Goal: Transaction & Acquisition: Book appointment/travel/reservation

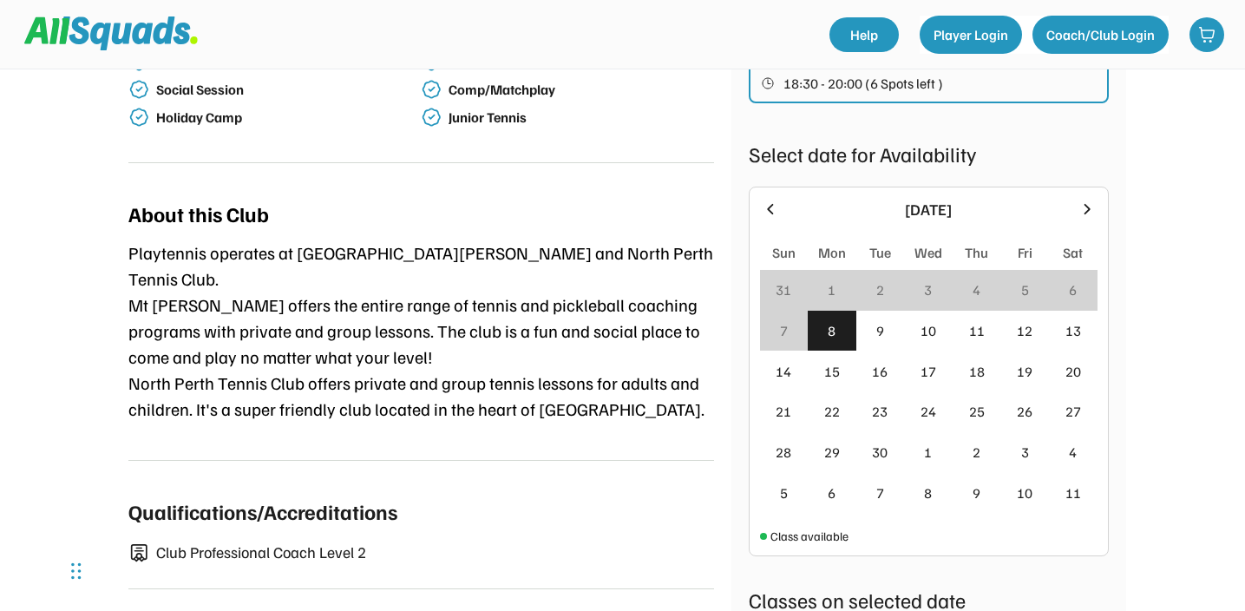
scroll to position [685, 0]
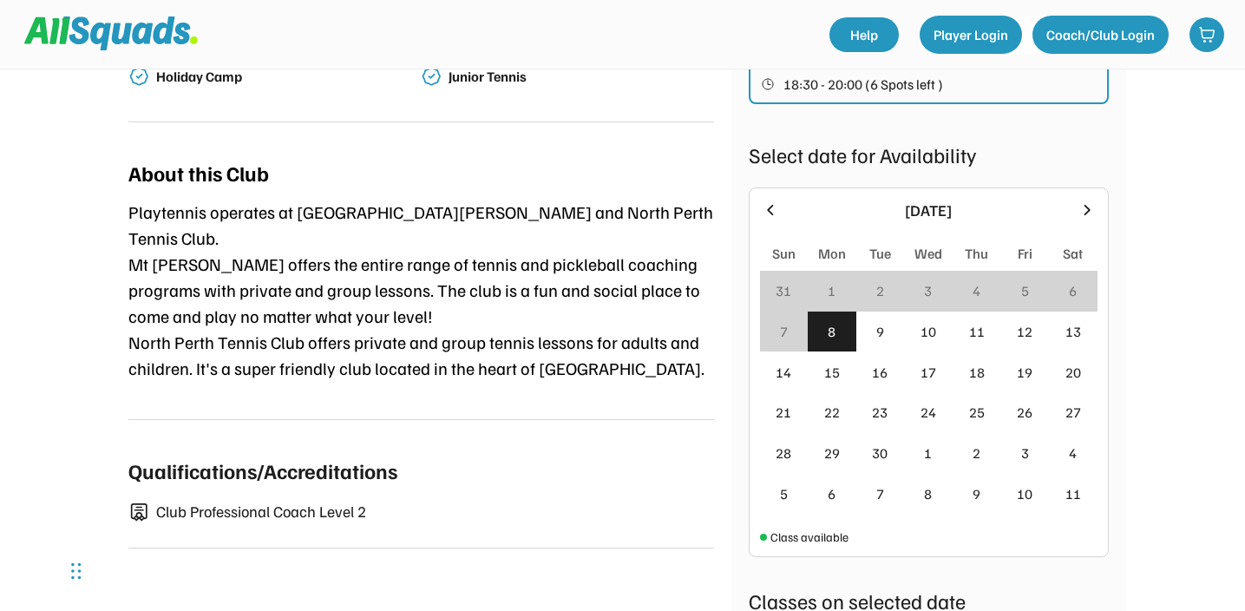
click at [1176, 177] on div "Playtennis [GEOGRAPHIC_DATA] [STREET_ADDRESS] 0.0 (0 reviews) Add to favourites…" at bounding box center [623, 154] width 1110 height 1540
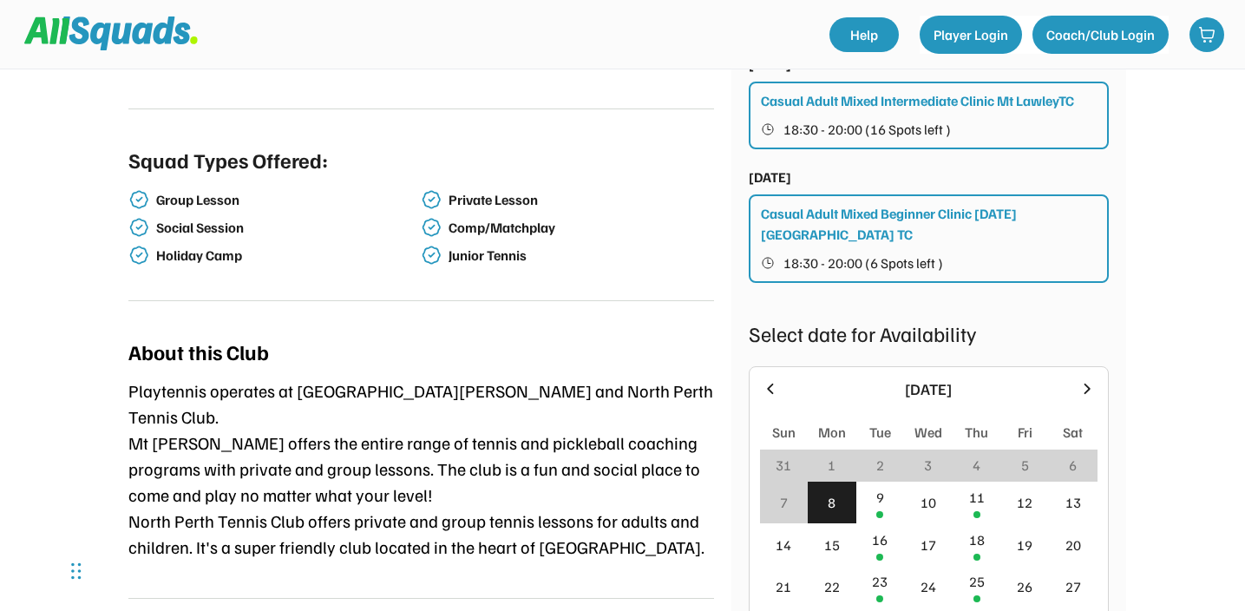
scroll to position [695, 0]
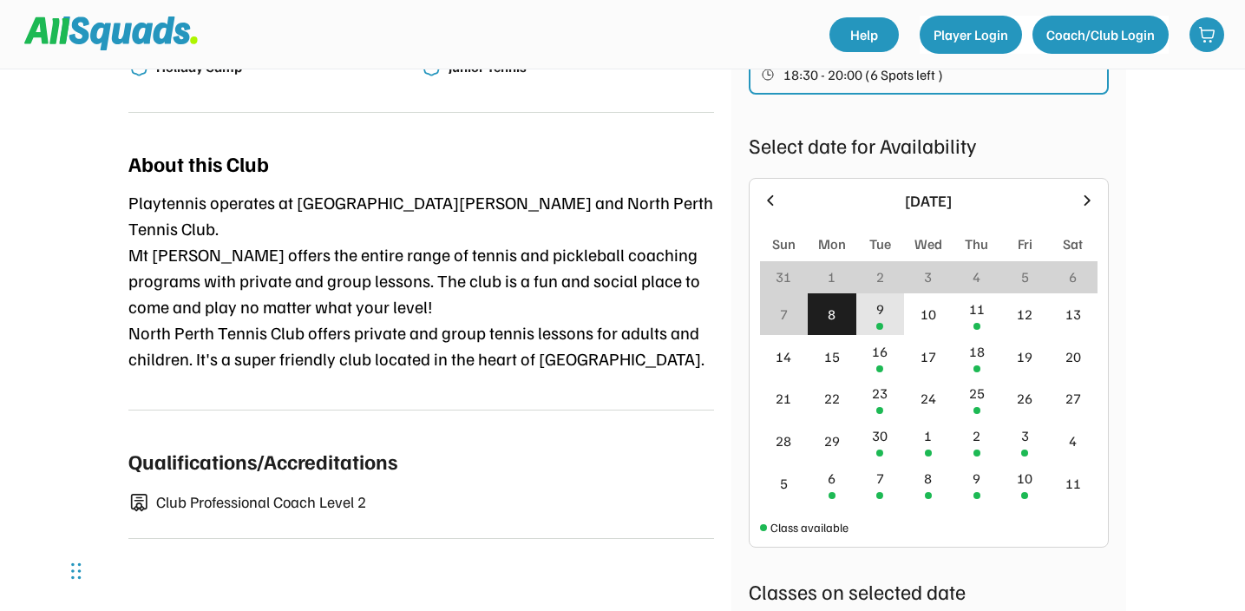
click at [875, 293] on div "9" at bounding box center [880, 314] width 49 height 42
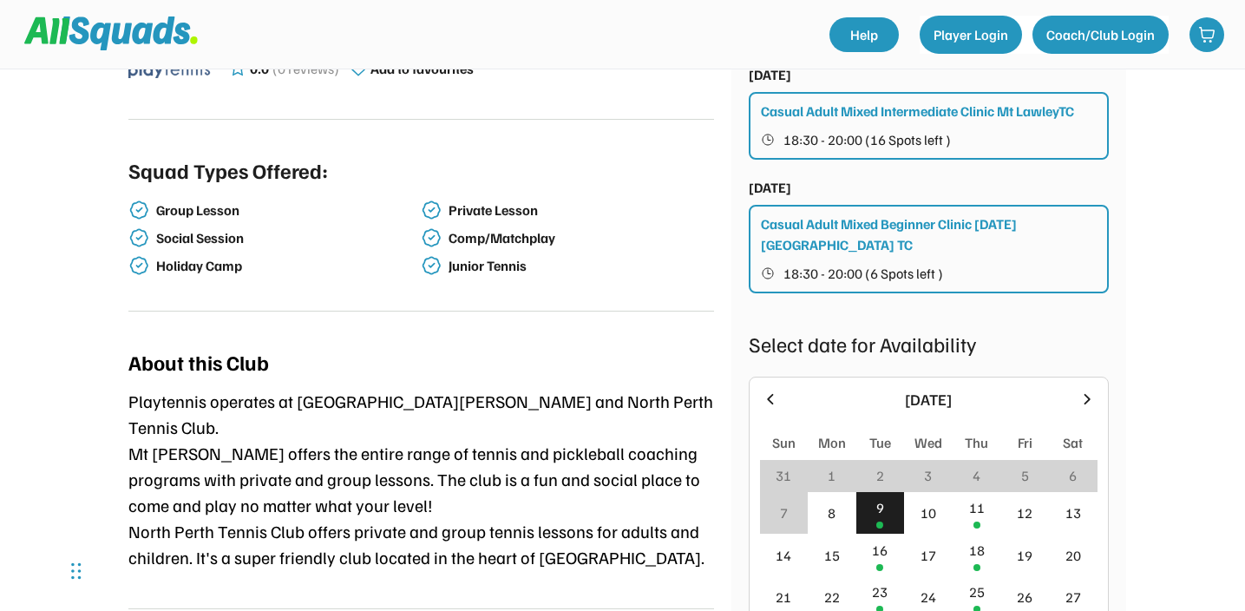
scroll to position [628, 0]
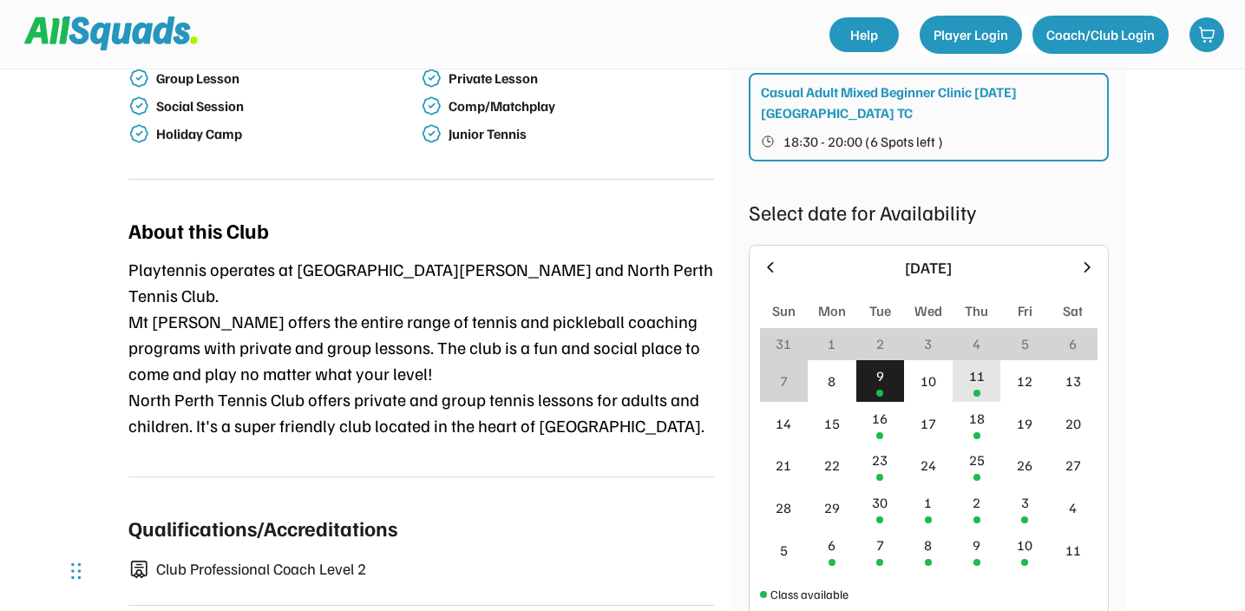
click at [973, 365] on div "11" at bounding box center [977, 375] width 16 height 21
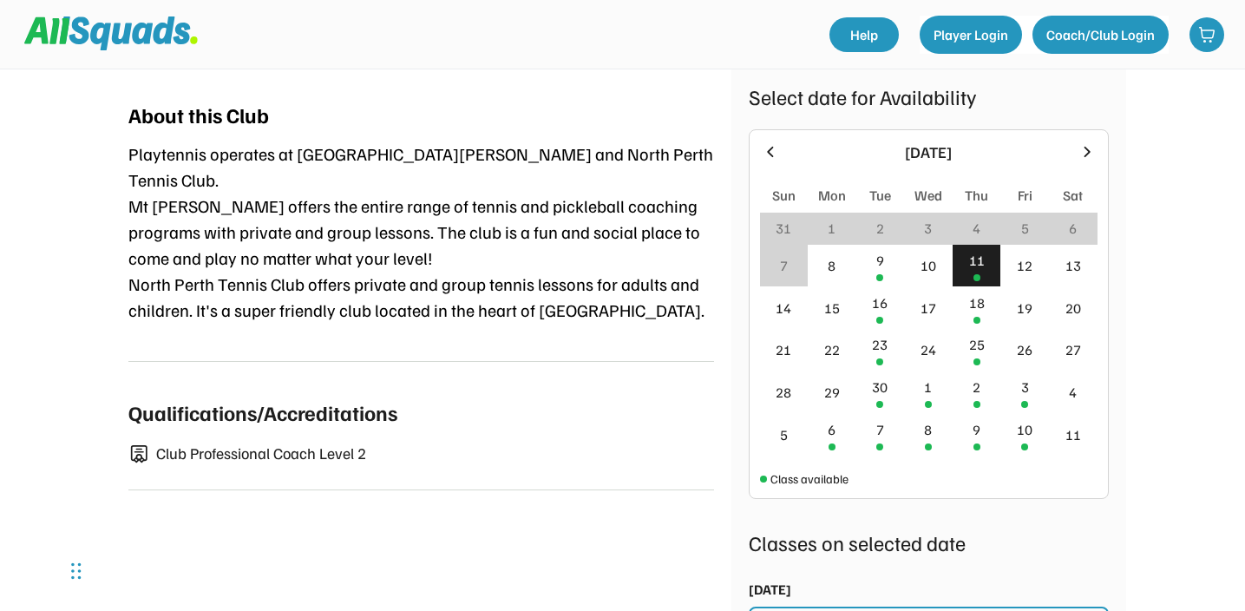
scroll to position [742, 0]
click at [878, 251] on div "9" at bounding box center [880, 261] width 8 height 21
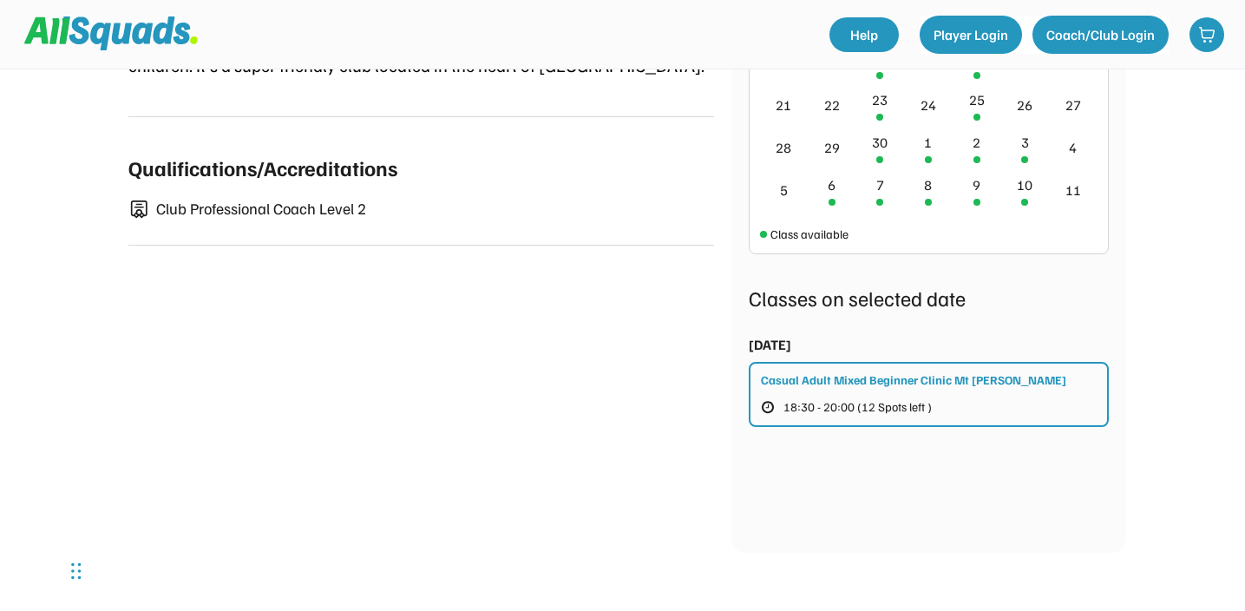
scroll to position [991, 0]
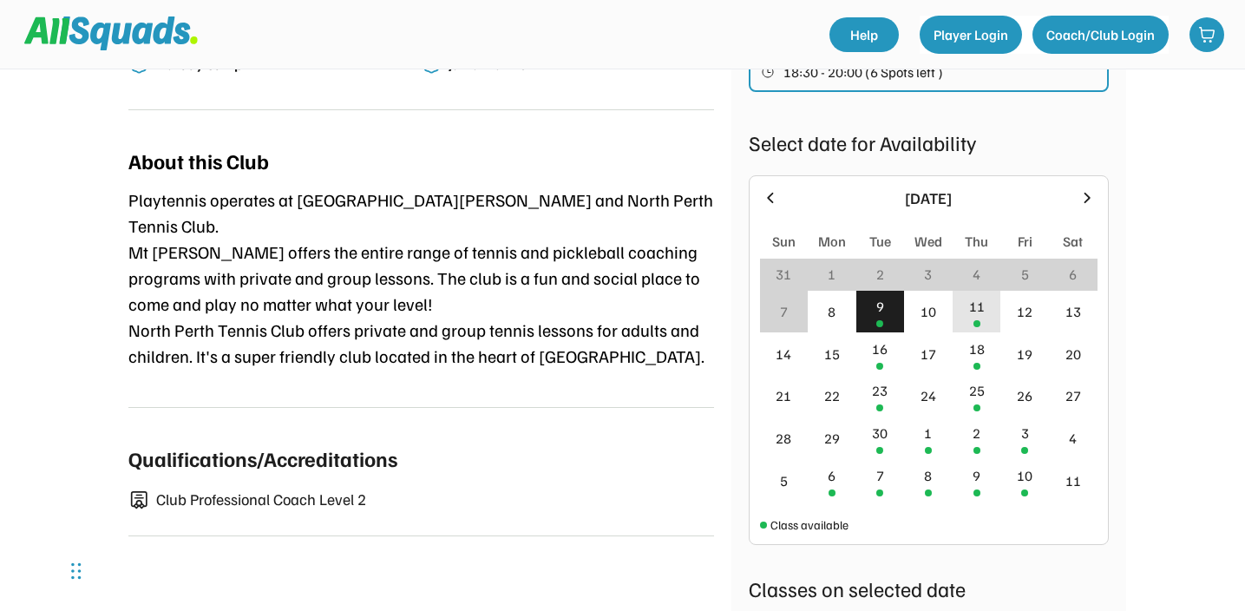
click at [983, 296] on div "11" at bounding box center [977, 306] width 16 height 21
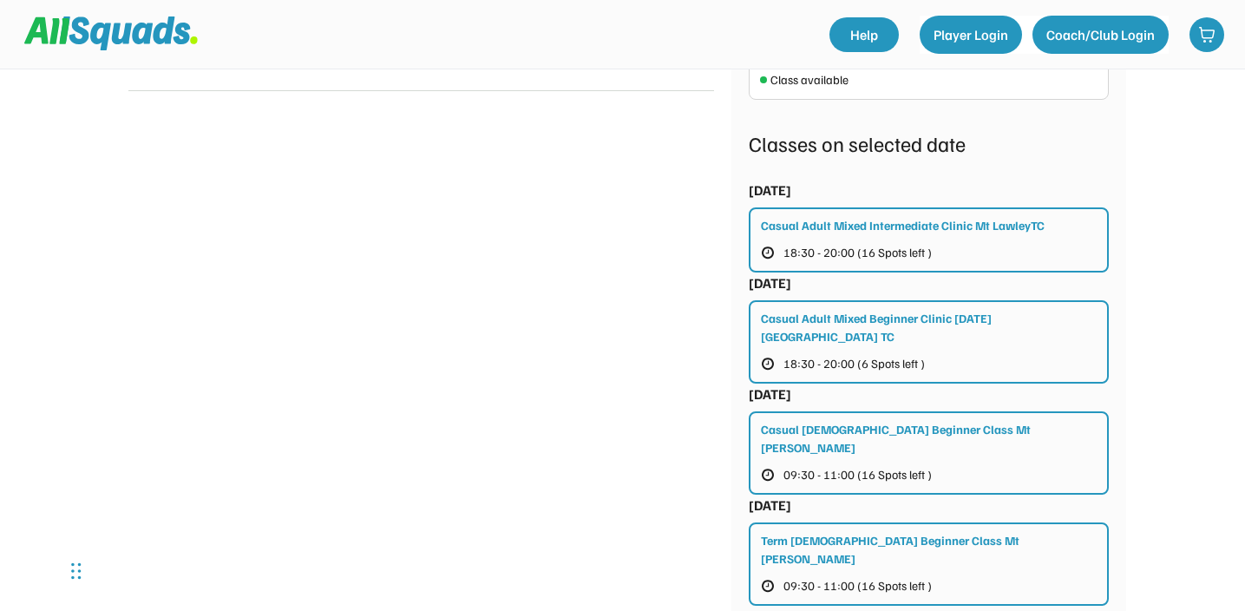
scroll to position [1145, 0]
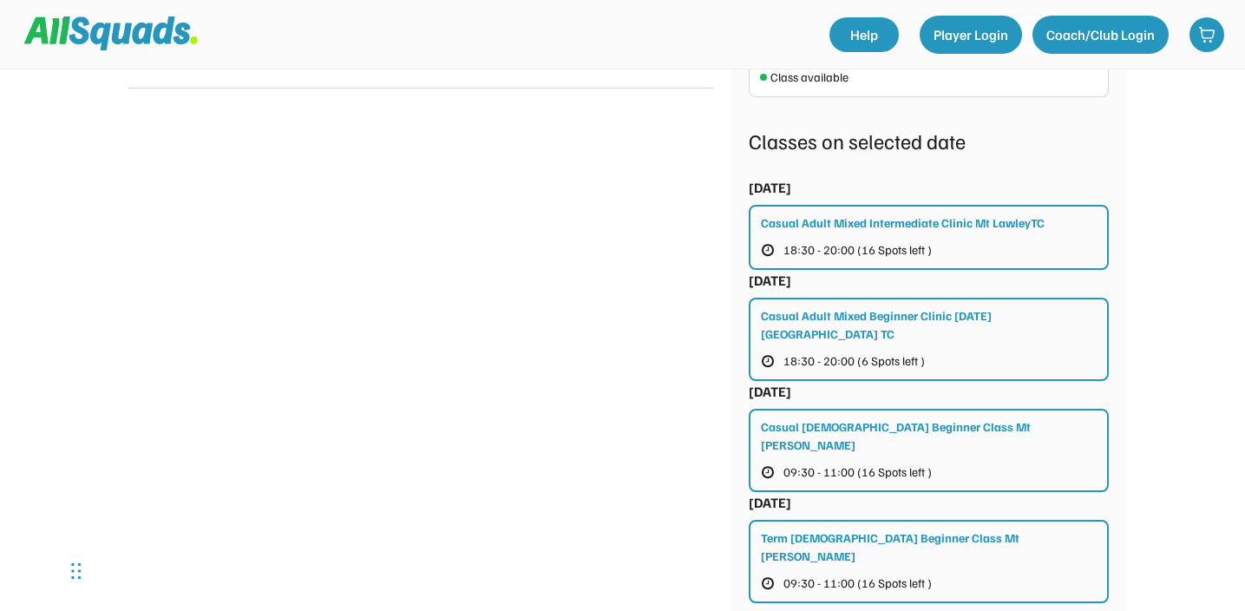
click at [949, 350] on button "18:30 - 20:00 (6 Spots left )" at bounding box center [860, 361] width 199 height 23
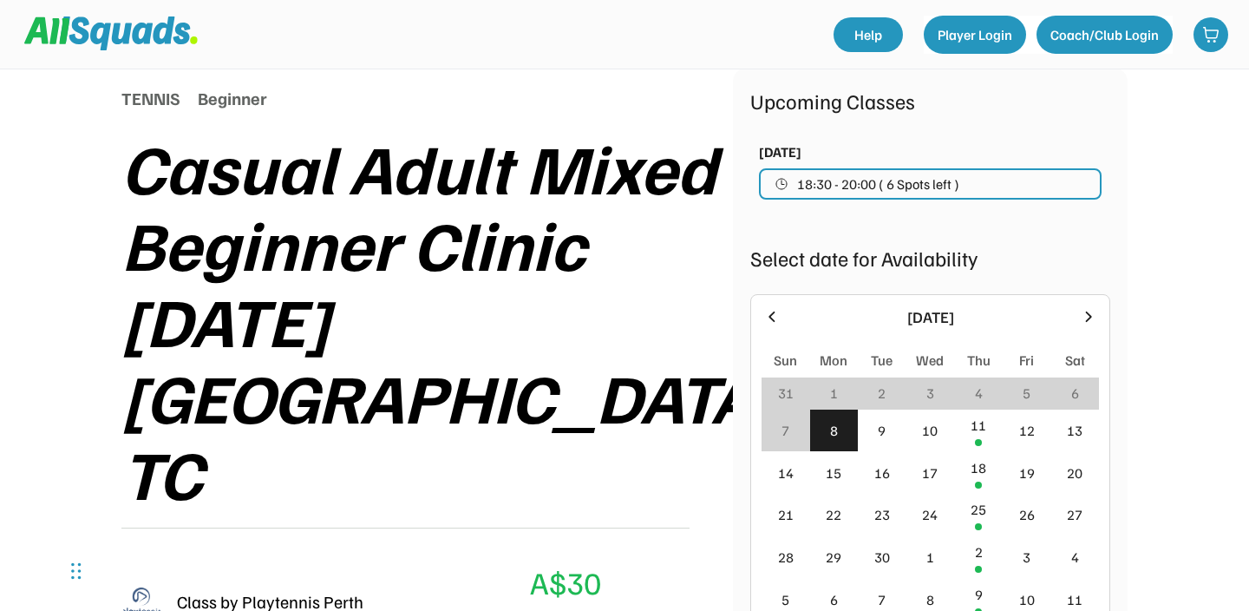
scroll to position [207, 0]
click at [775, 299] on div "September 2025 Sun Mon Tue Wed Thu Fri Sat 31 1 2 3 4 5 6 7 8 9 10 11 12 13 14 …" at bounding box center [930, 477] width 360 height 369
click at [775, 320] on icon at bounding box center [771, 315] width 19 height 19
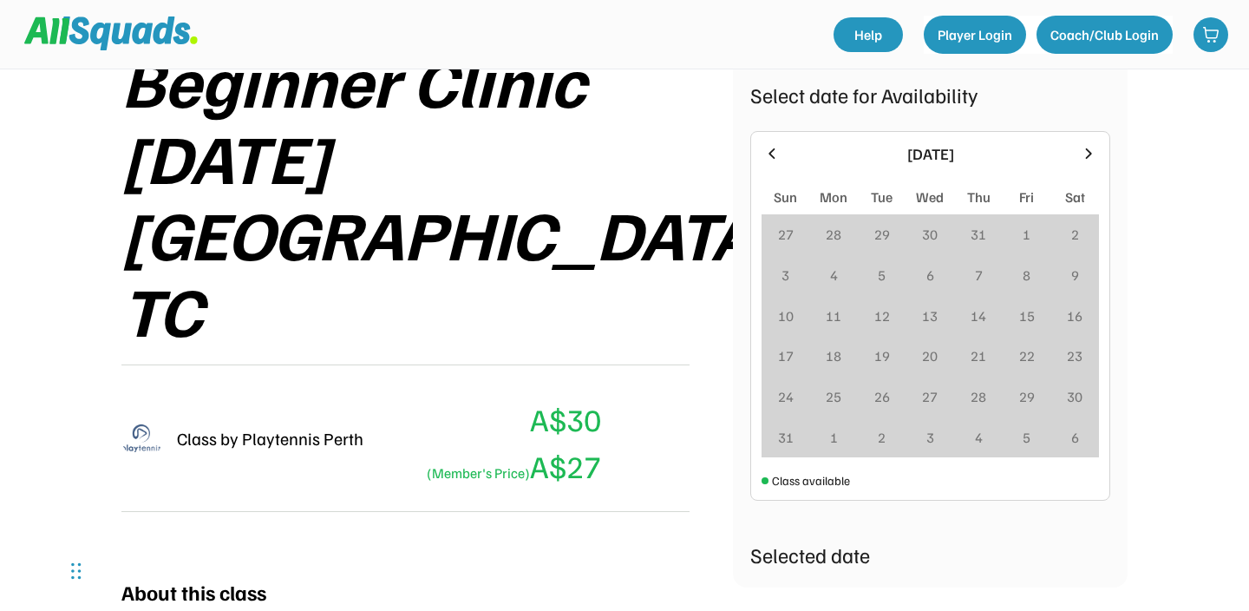
scroll to position [370, 0]
click at [1083, 161] on div at bounding box center [1088, 153] width 21 height 21
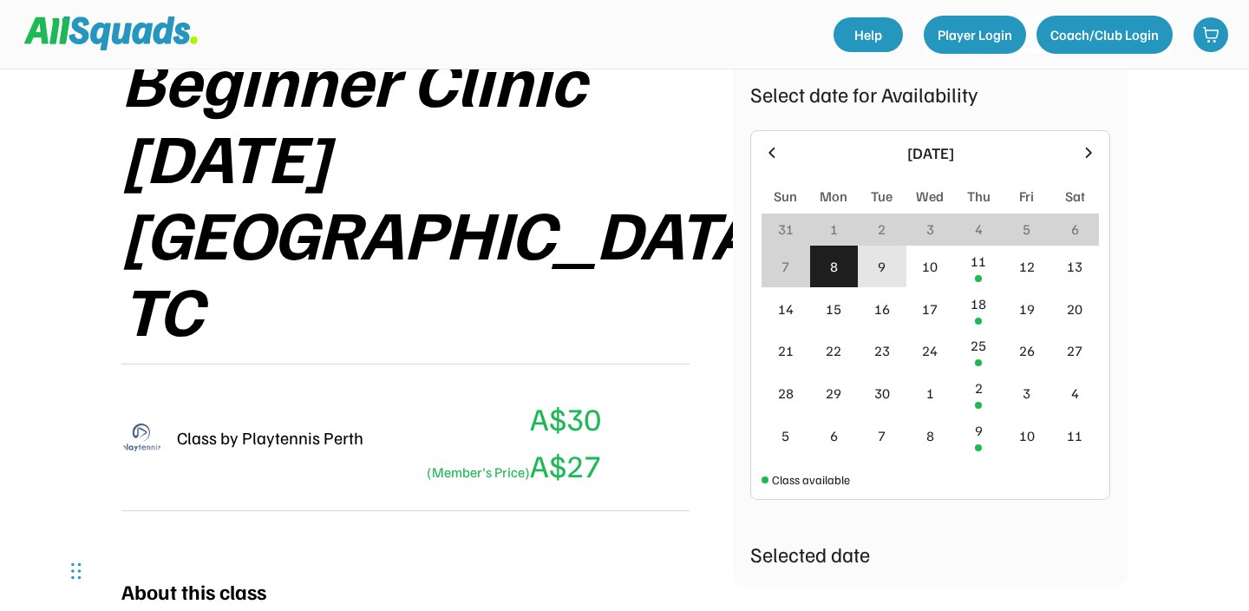
click at [875, 274] on div "9" at bounding box center [882, 266] width 49 height 42
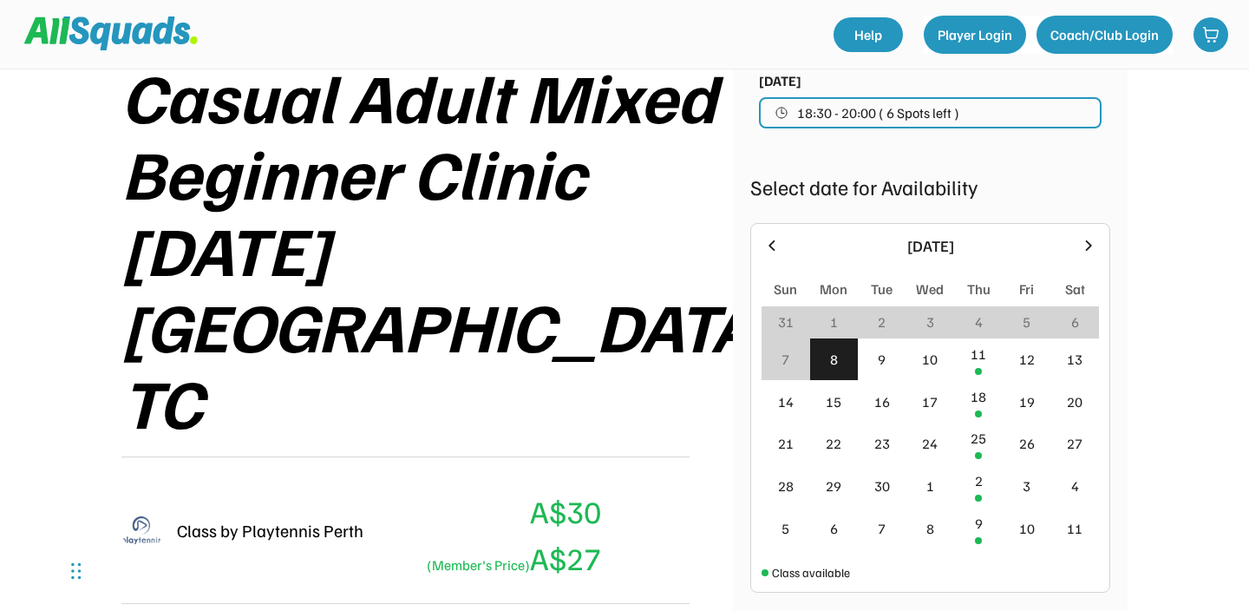
scroll to position [279, 0]
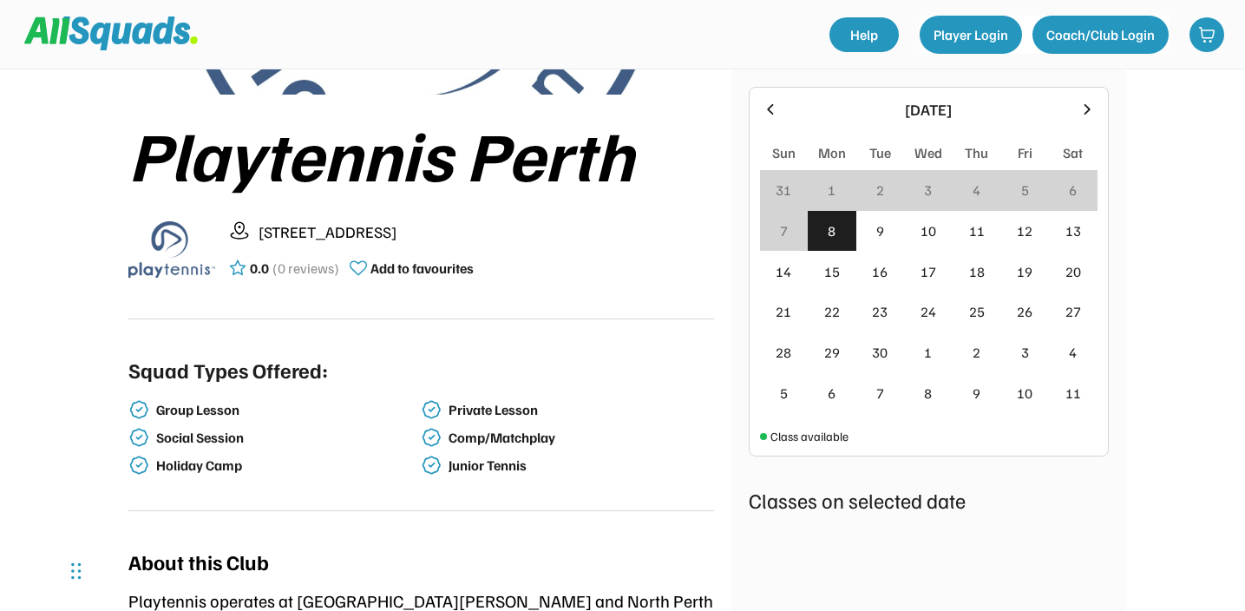
scroll to position [298, 0]
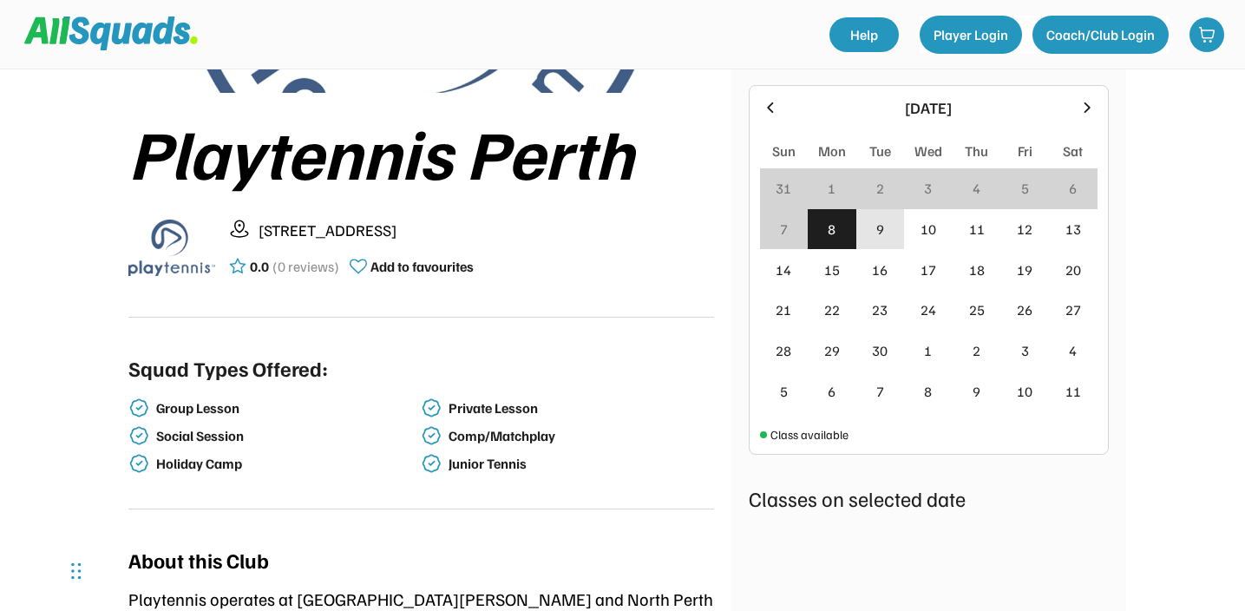
click at [877, 239] on div "9" at bounding box center [880, 229] width 49 height 41
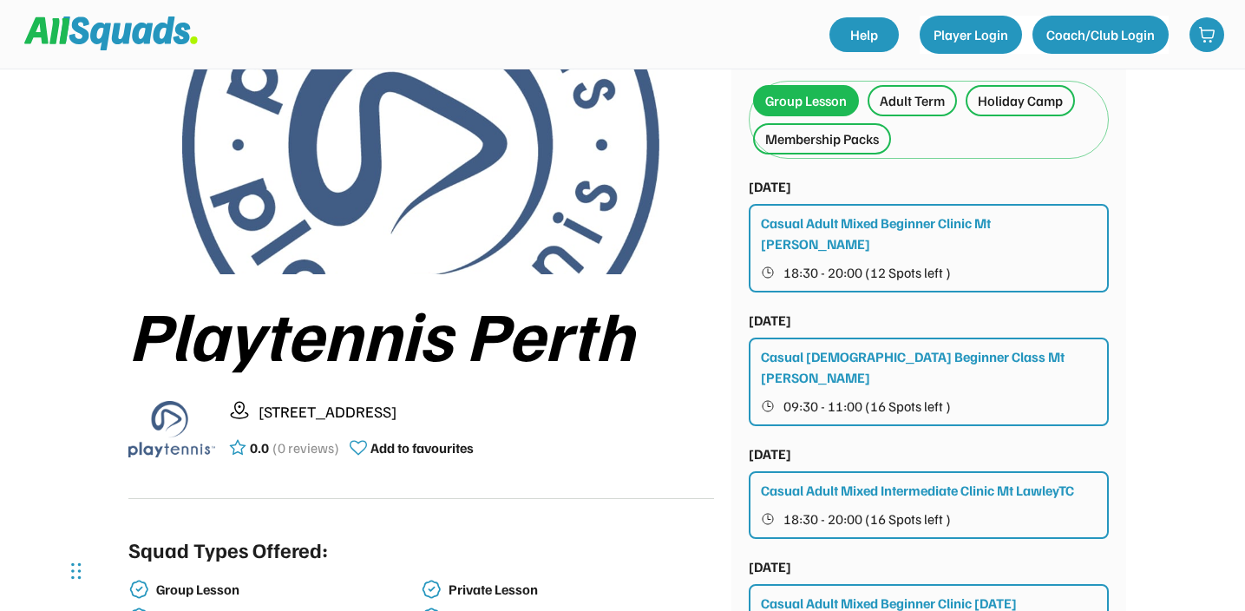
scroll to position [114, 0]
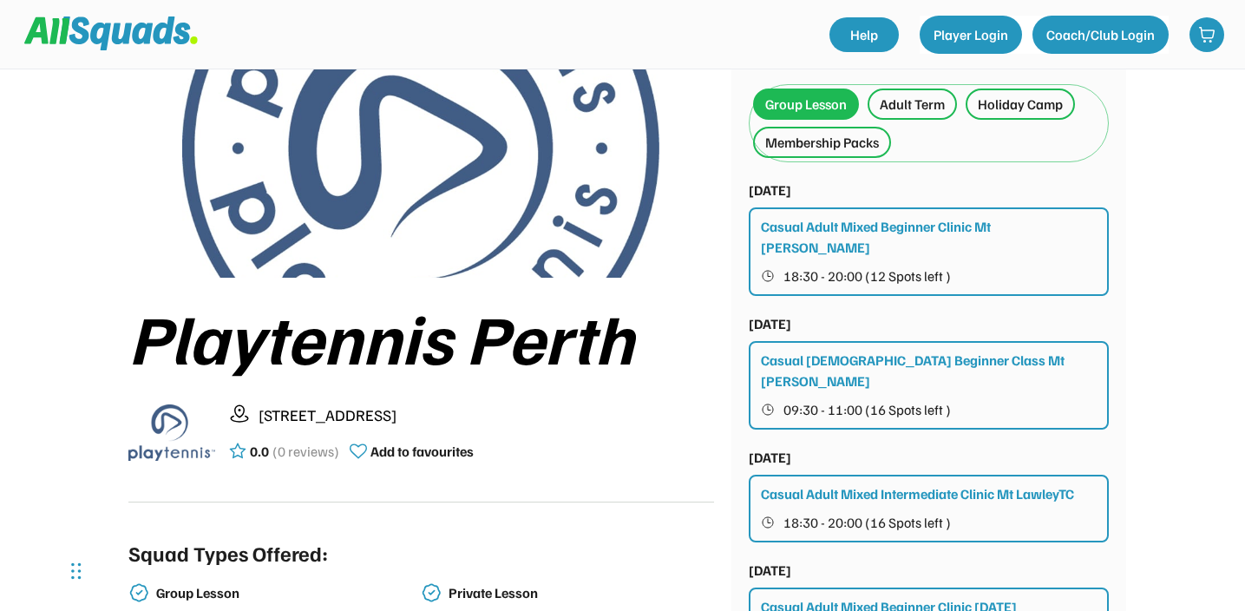
click at [927, 265] on button "18:30 - 20:00 (12 Spots left )" at bounding box center [929, 276] width 337 height 23
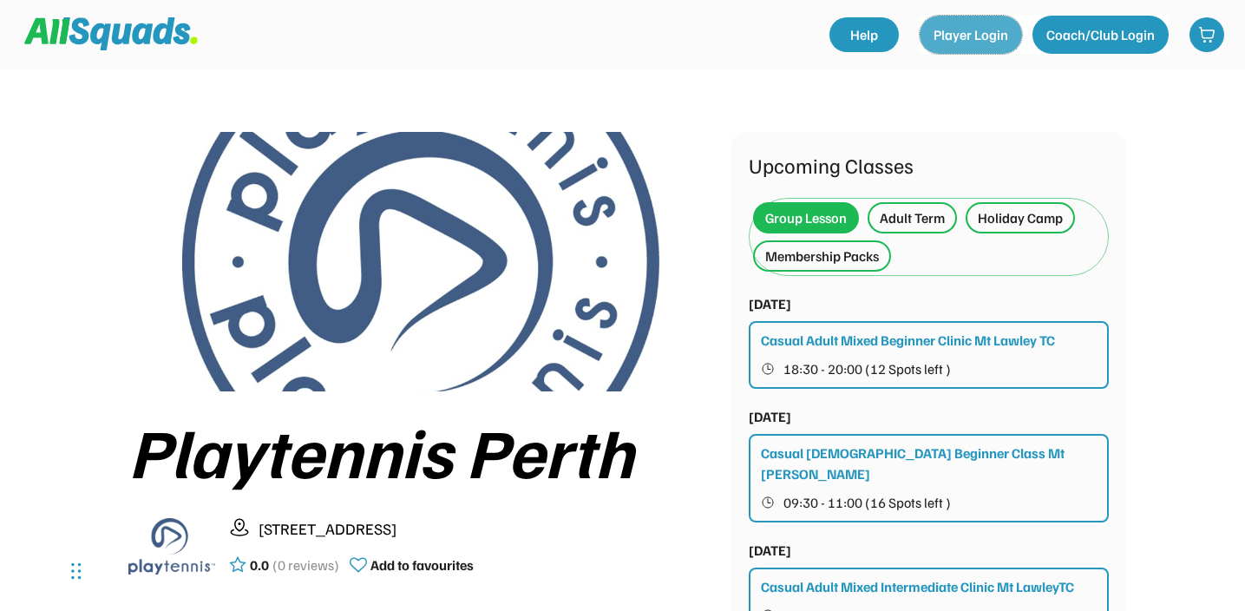
click at [1000, 43] on button "Player Login" at bounding box center [970, 35] width 102 height 38
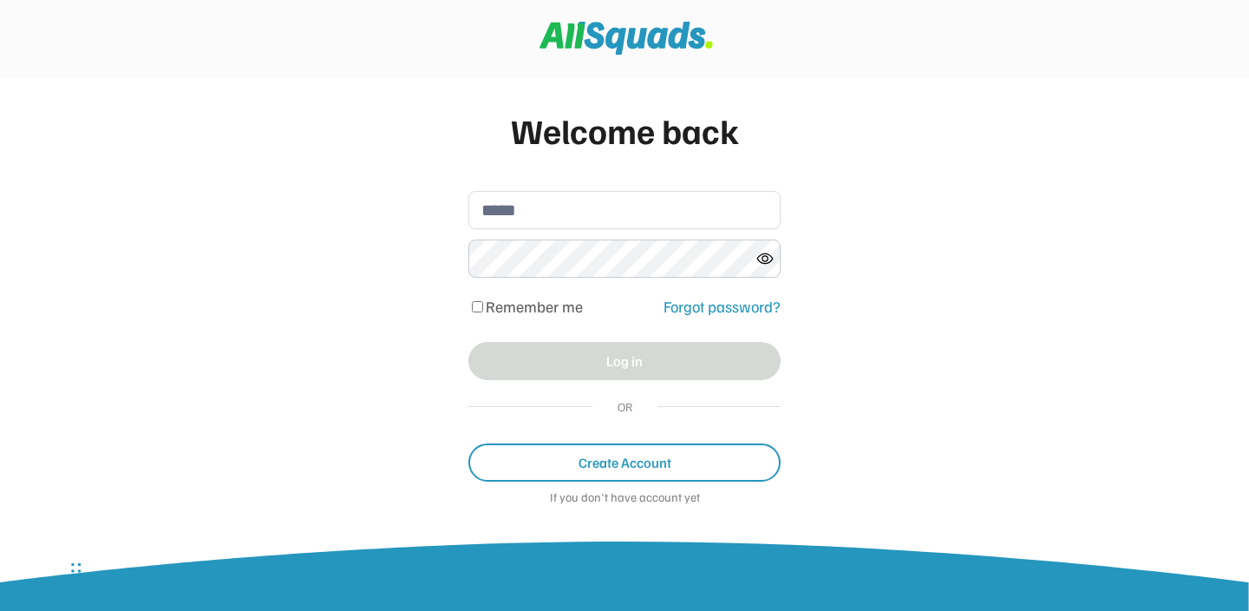
click at [678, 463] on button "Create Account" at bounding box center [624, 462] width 312 height 38
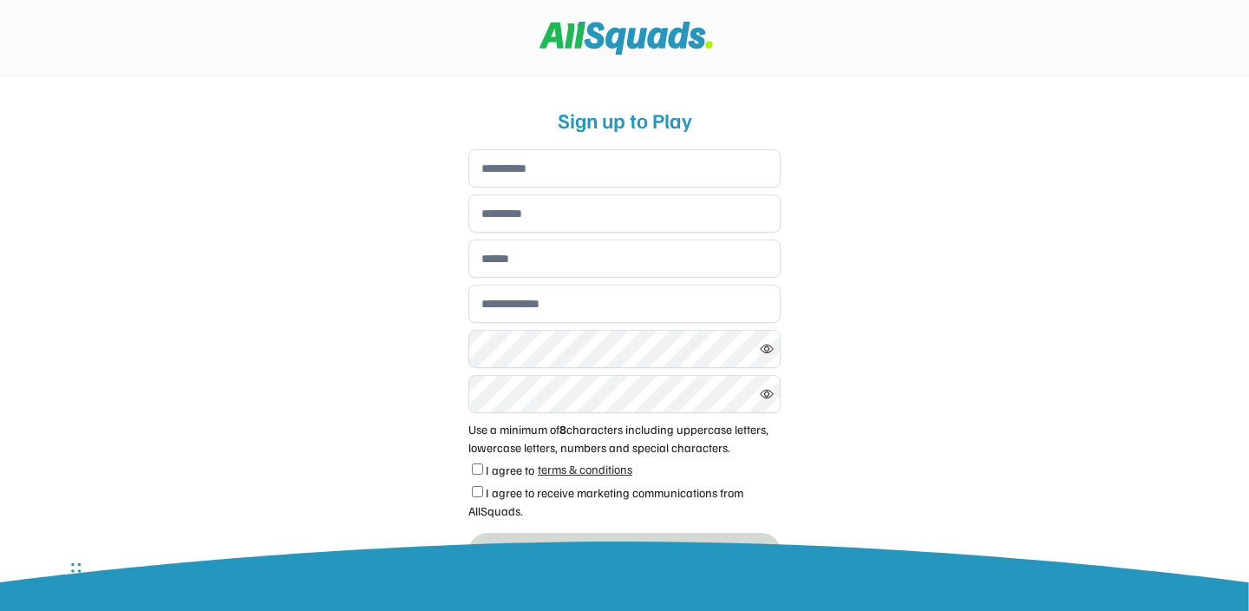
click at [553, 167] on input "input" at bounding box center [624, 168] width 312 height 38
type input "*****"
type input "*******"
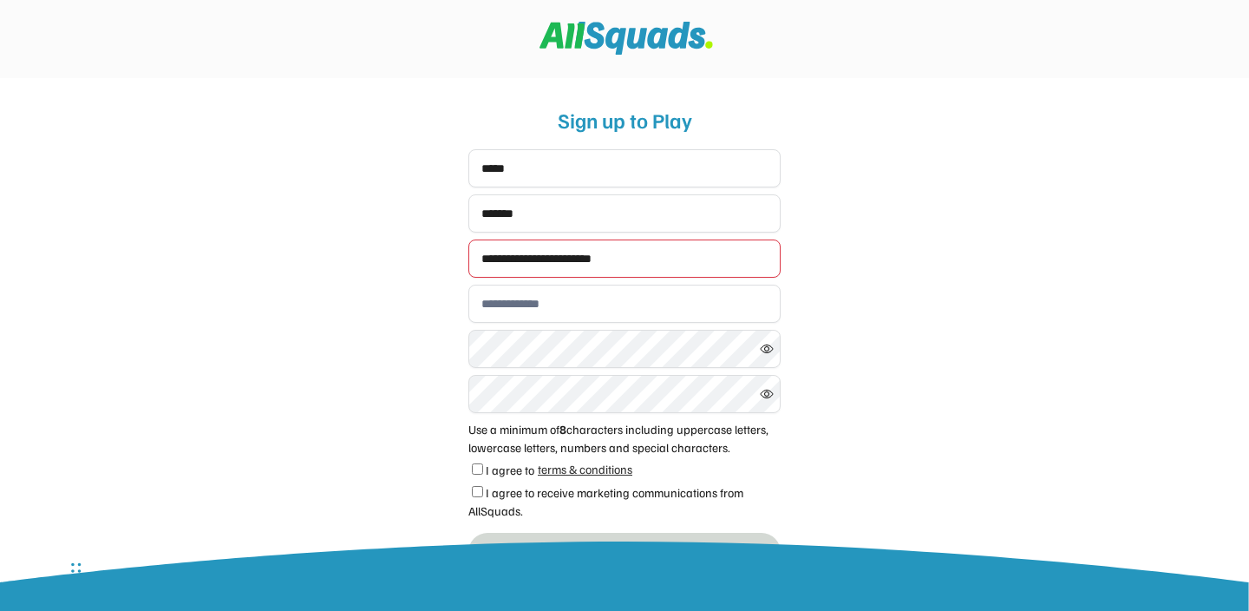
type input "**********"
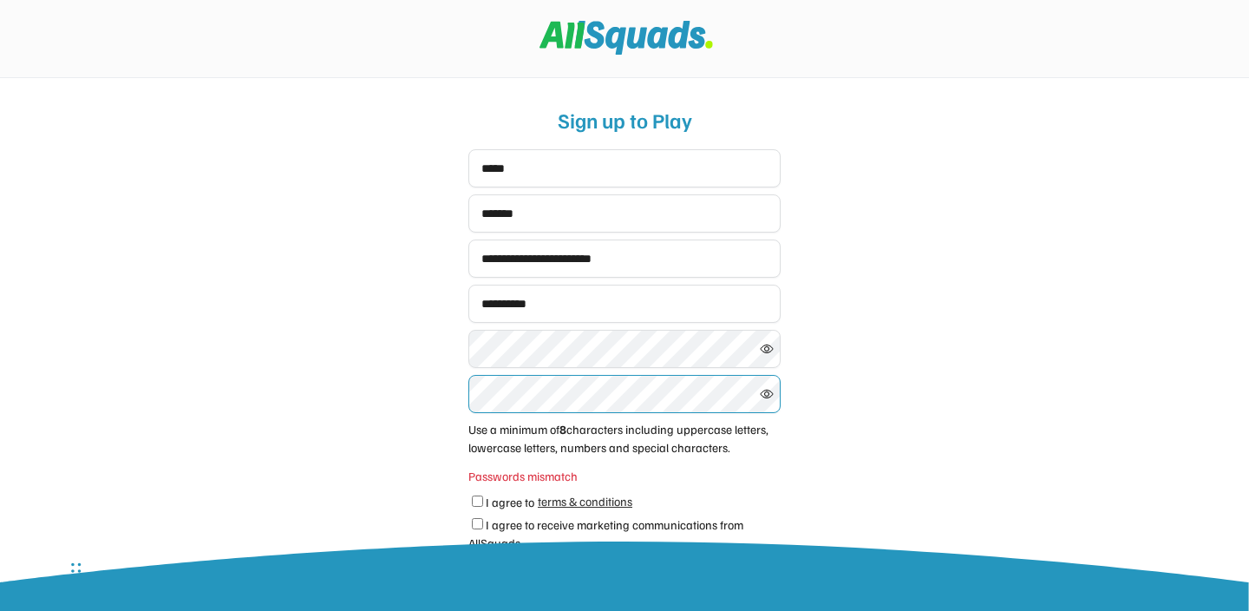
scroll to position [132, 0]
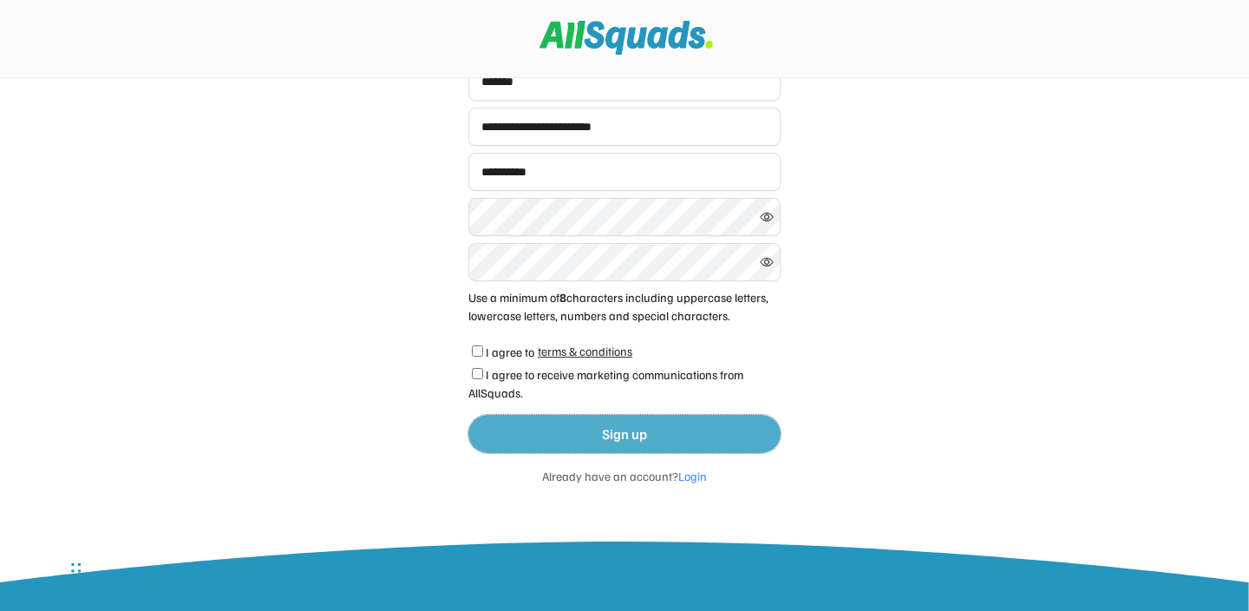
click at [650, 440] on button "Sign up" at bounding box center [624, 434] width 312 height 38
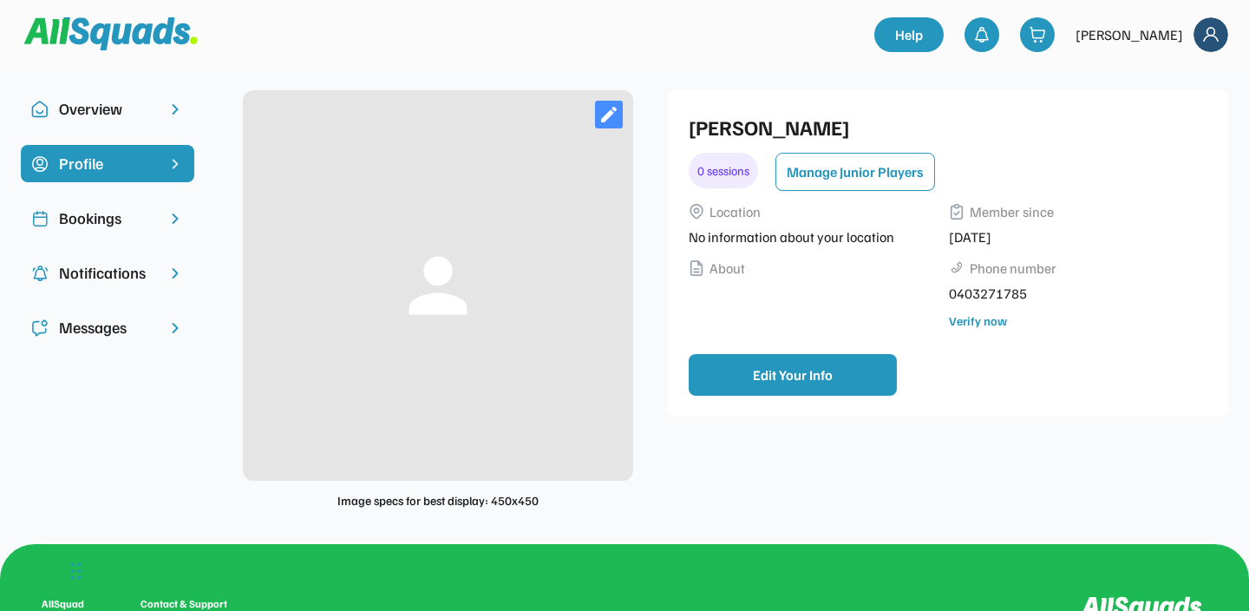
click at [156, 124] on div "Overview" at bounding box center [107, 108] width 173 height 37
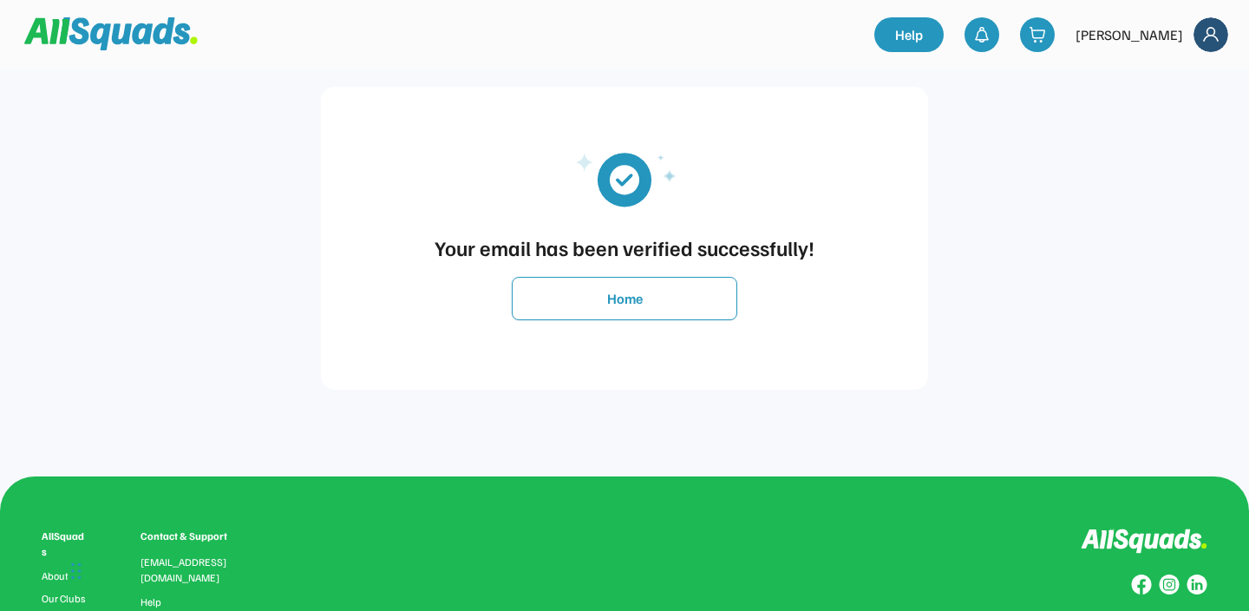
click at [1186, 41] on div "[PERSON_NAME]" at bounding box center [1151, 34] width 153 height 35
click at [1200, 41] on img at bounding box center [1210, 34] width 35 height 35
click at [1179, 74] on link "Profile" at bounding box center [1187, 76] width 102 height 35
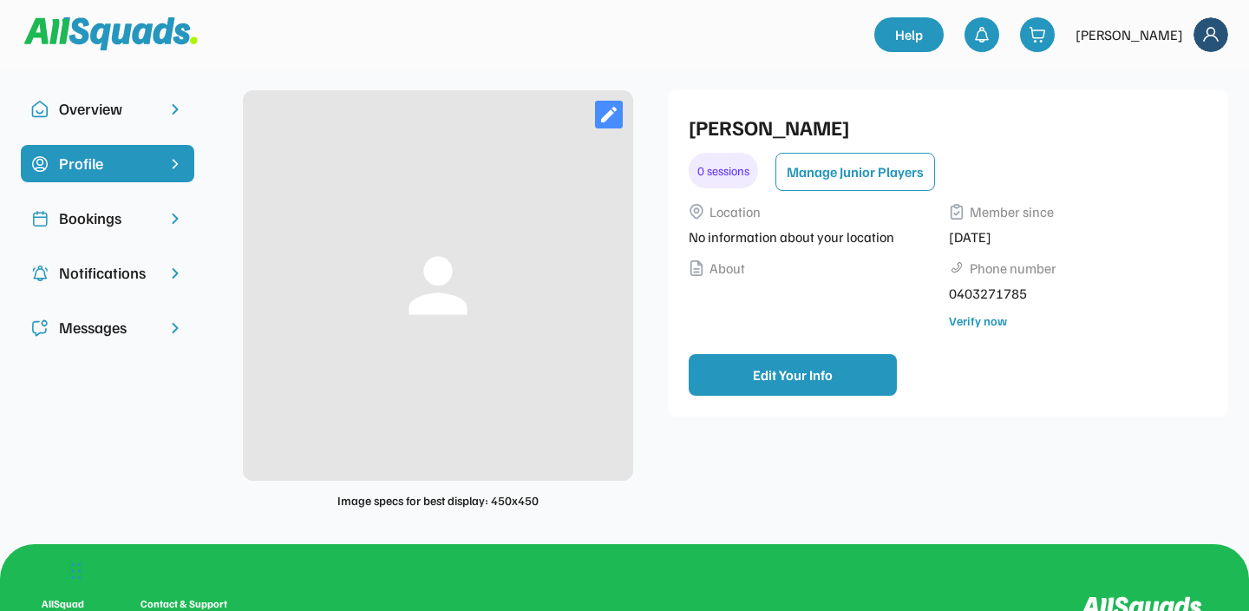
click at [158, 219] on div "Bookings" at bounding box center [107, 217] width 173 height 37
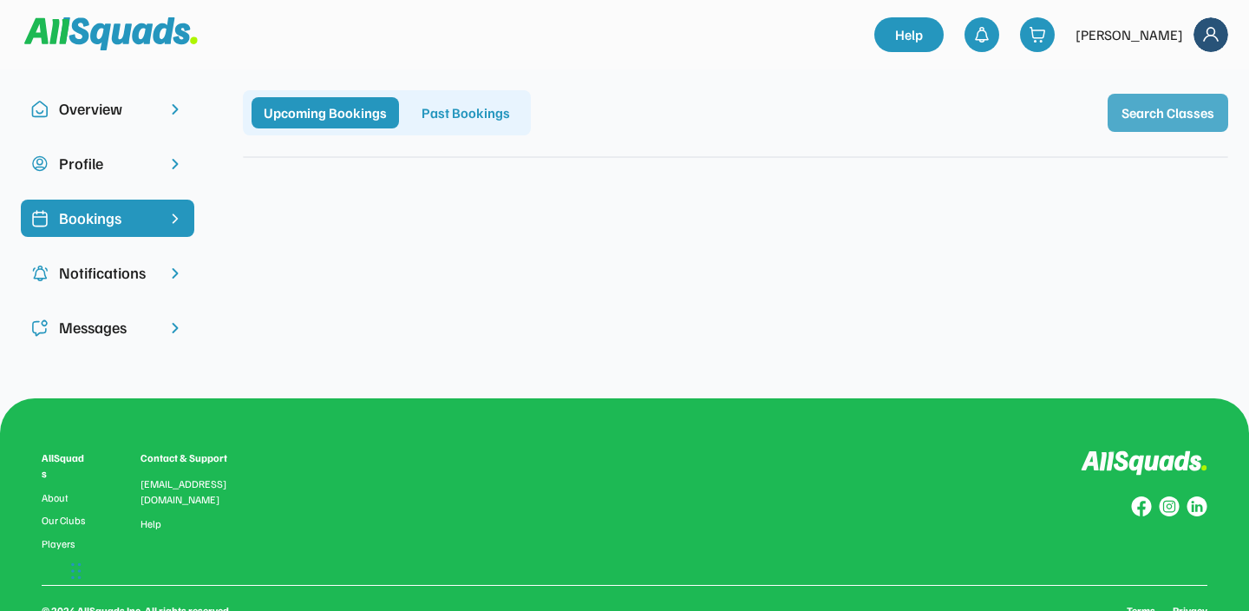
click at [1128, 110] on button "Search Classes" at bounding box center [1168, 113] width 121 height 38
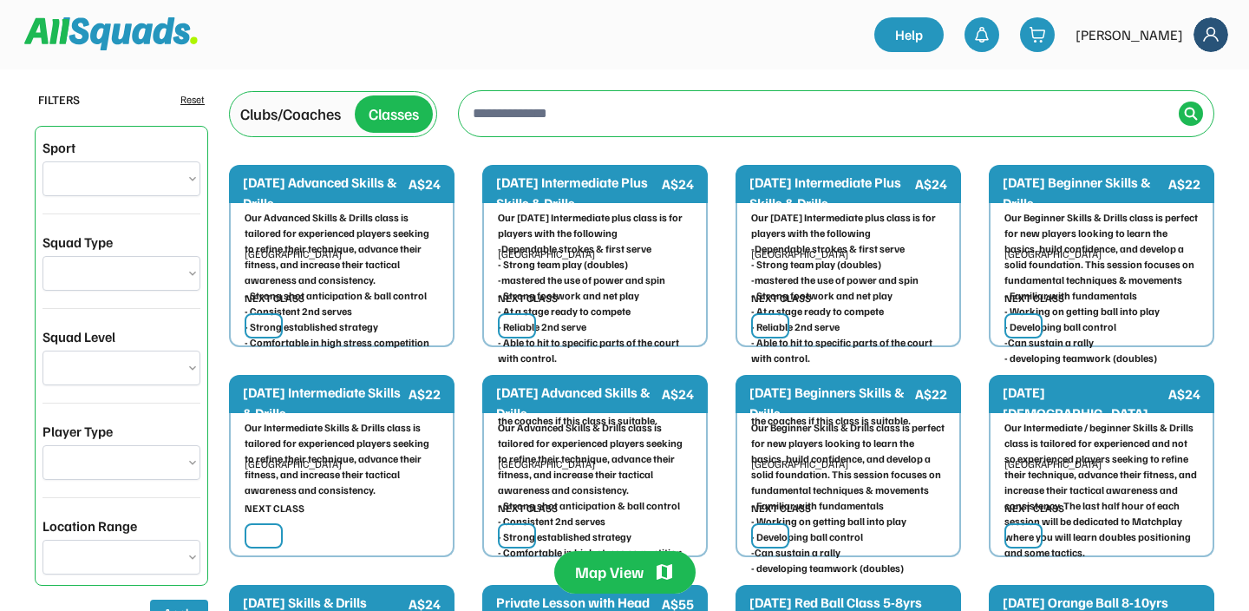
select select "**********"
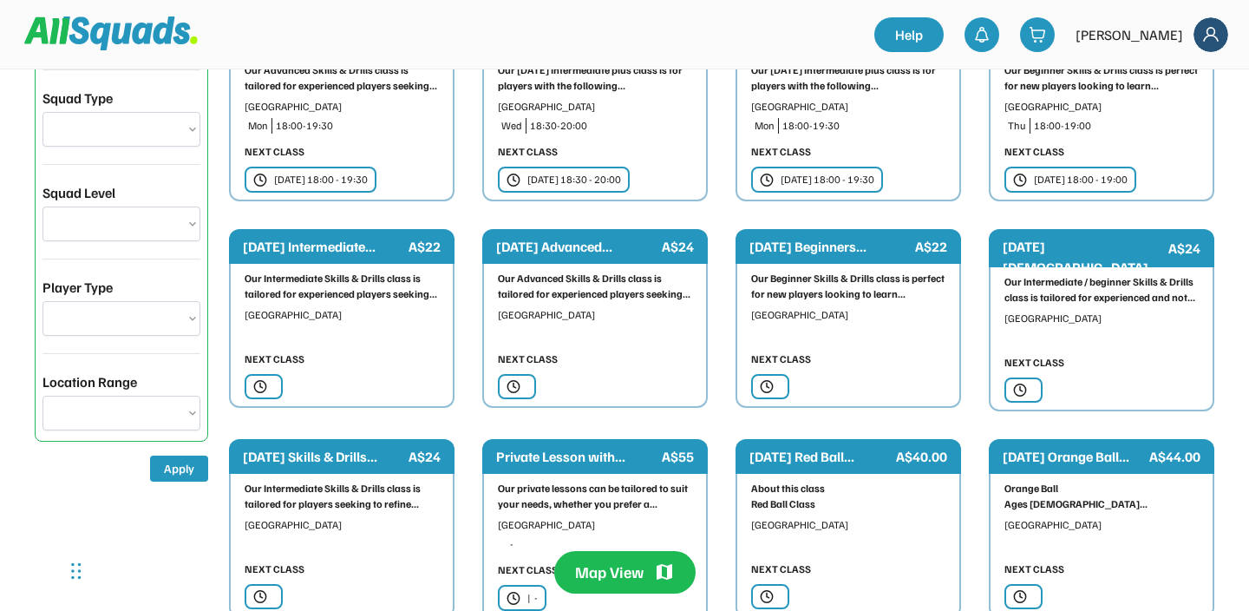
scroll to position [145, 0]
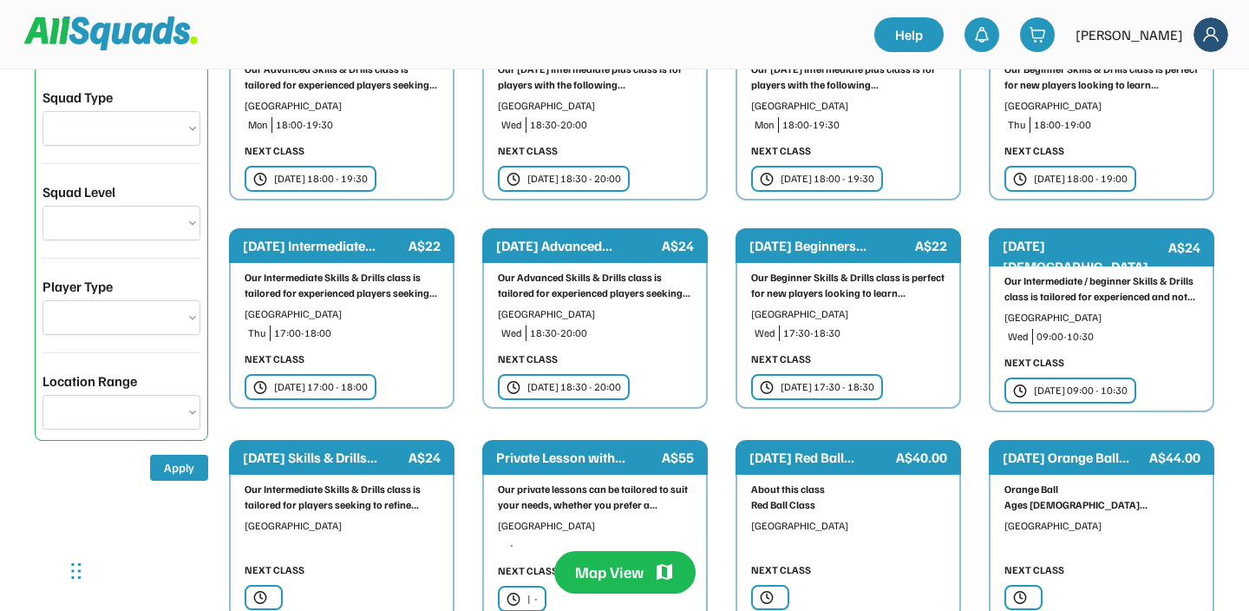
click at [117, 414] on select "*** *** **** **** **** *****" at bounding box center [121, 412] width 158 height 35
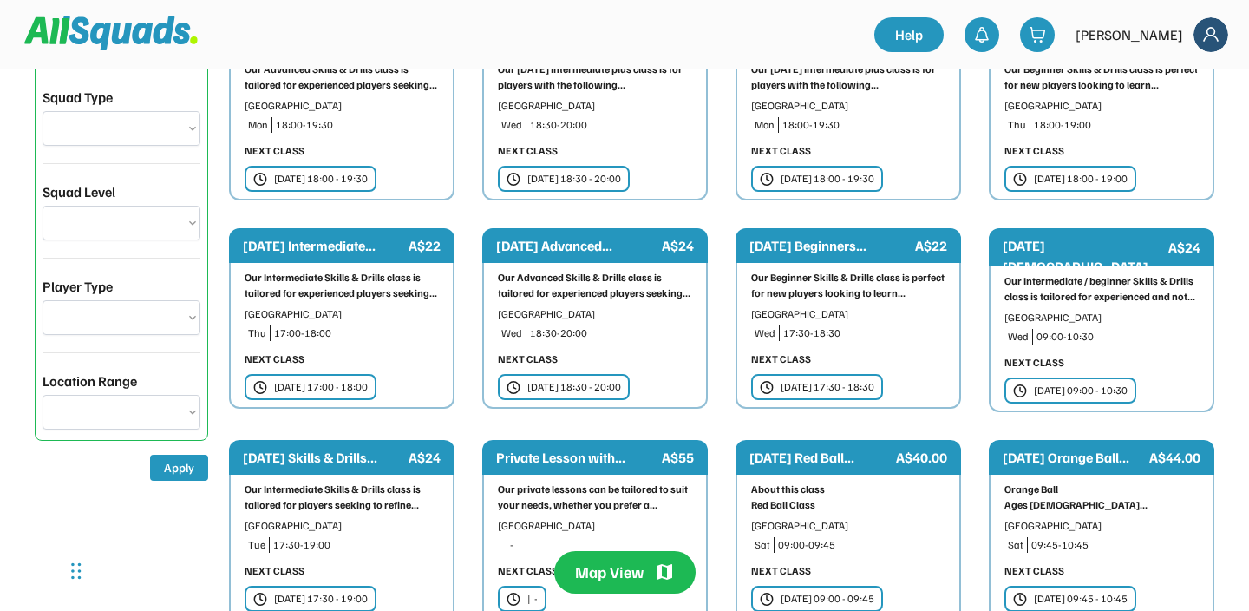
select select "*****"
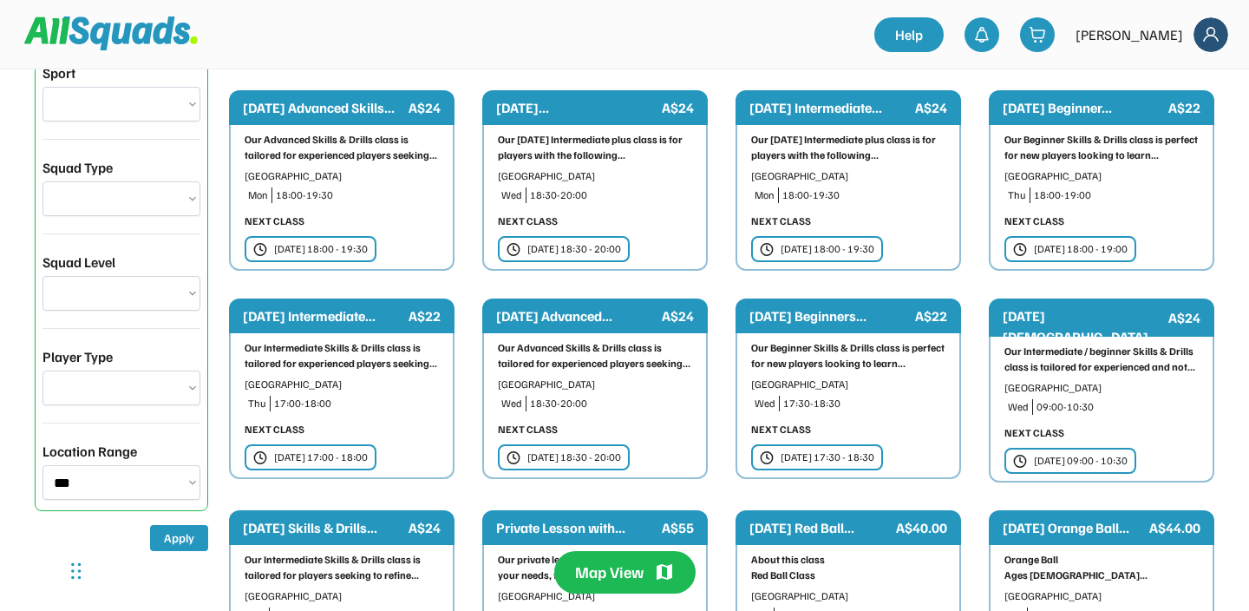
scroll to position [75, 0]
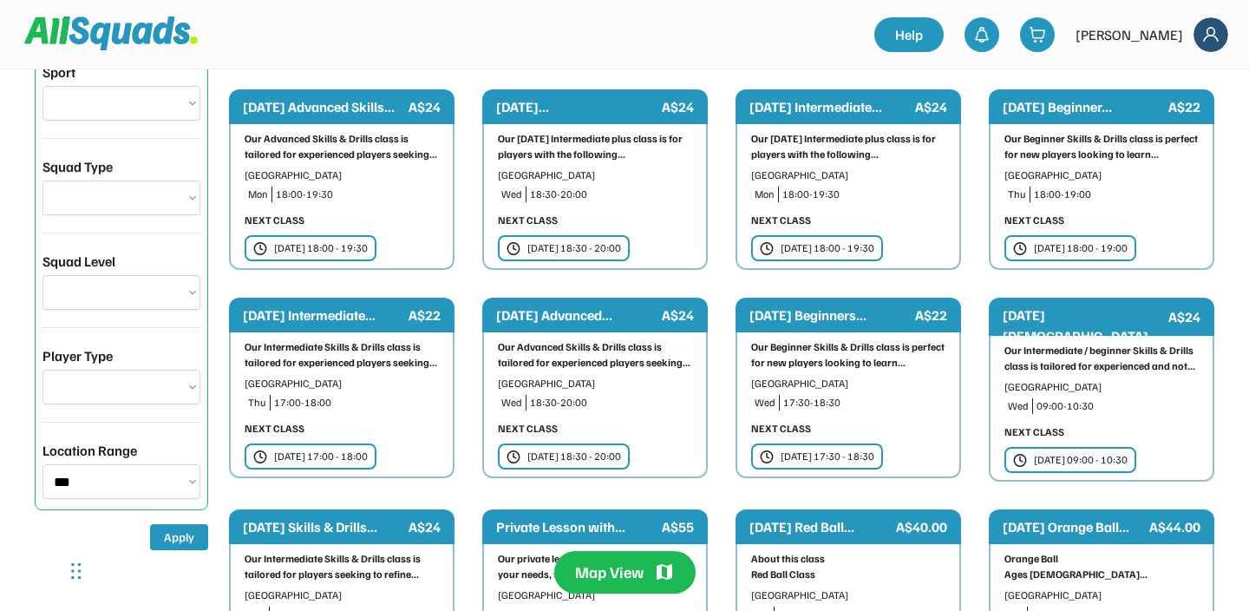
click at [154, 96] on select "**********" at bounding box center [121, 103] width 158 height 35
select select "**********"
click at [173, 534] on button "Apply" at bounding box center [179, 537] width 58 height 26
click at [661, 559] on div "Map View" at bounding box center [624, 572] width 141 height 42
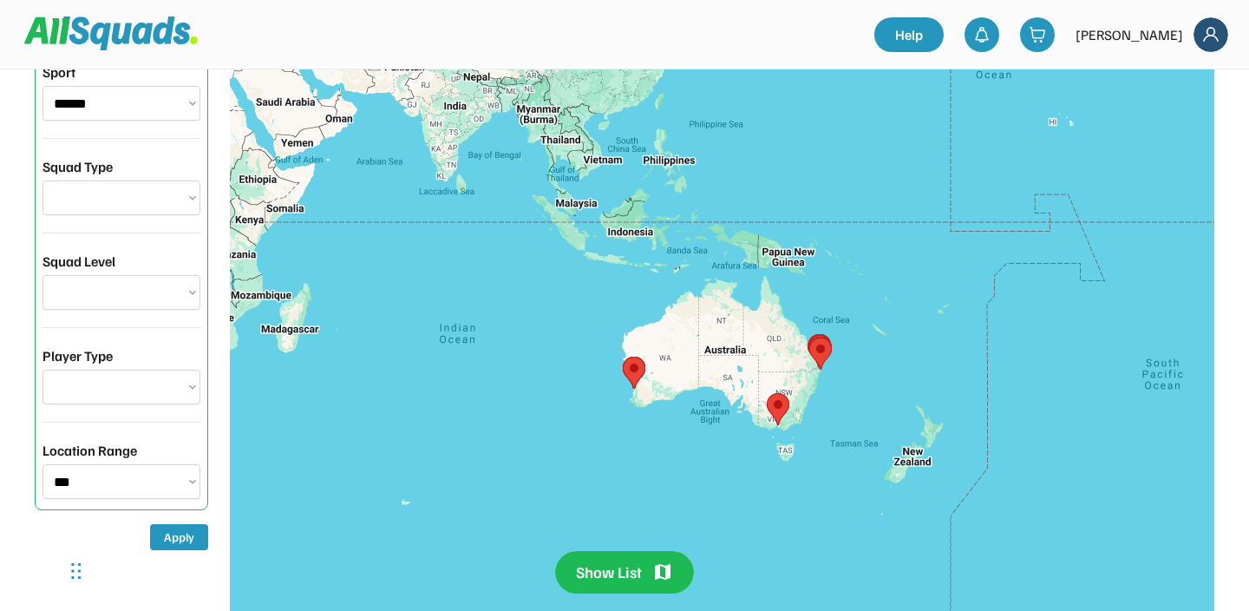
click at [623, 356] on area at bounding box center [623, 356] width 0 height 0
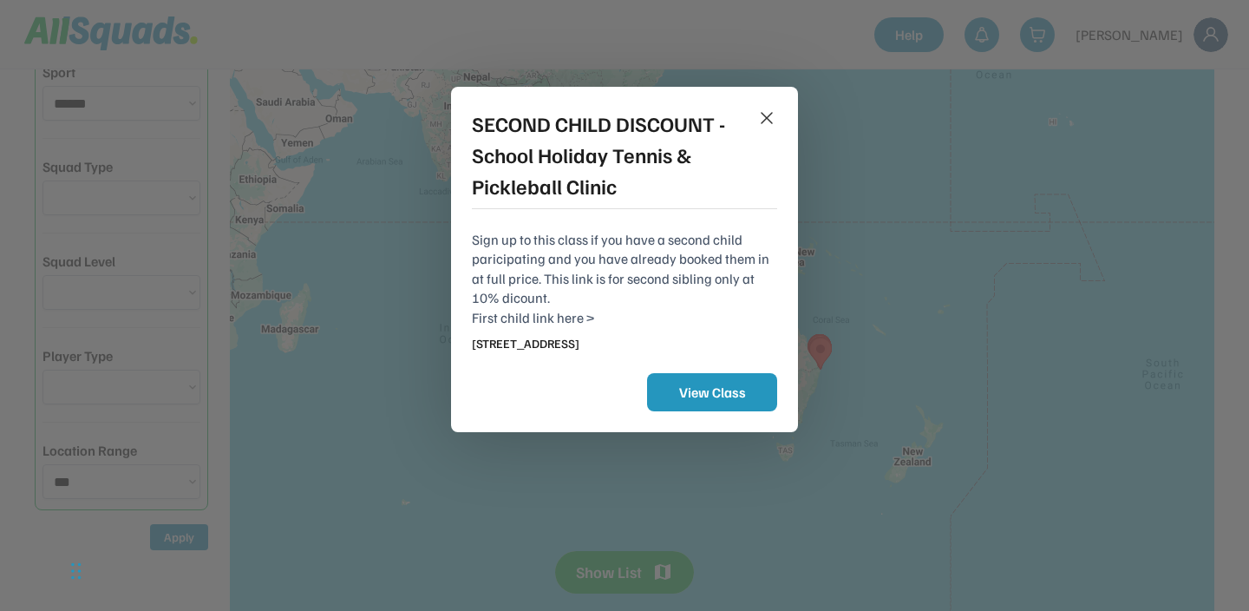
click at [758, 113] on icon at bounding box center [766, 118] width 21 height 21
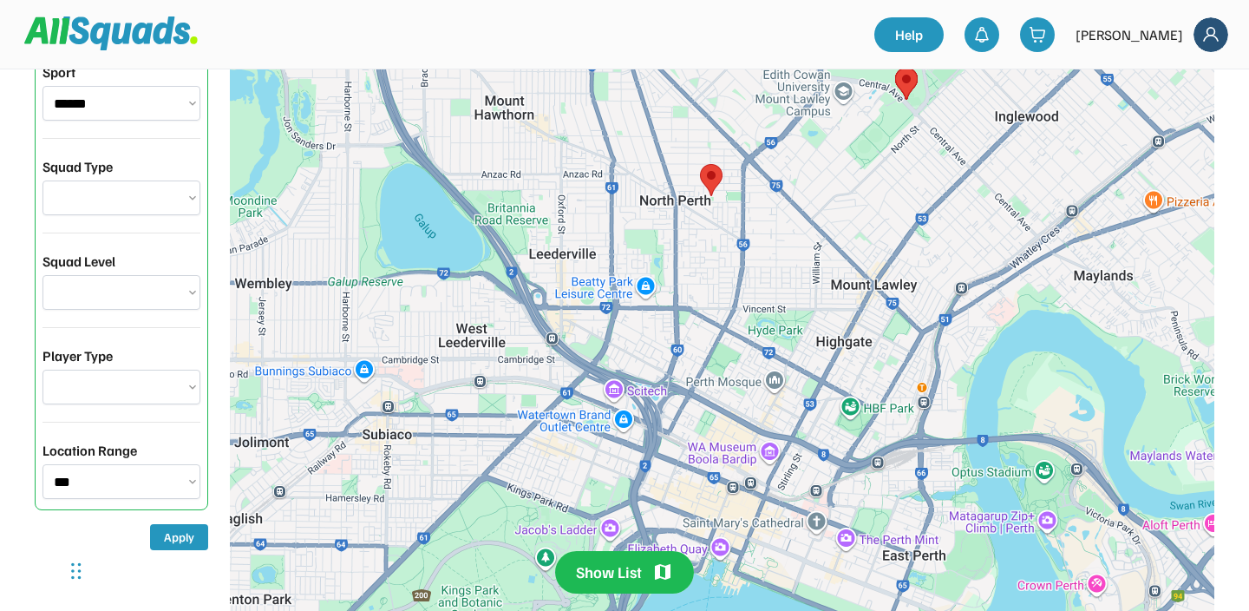
drag, startPoint x: 721, startPoint y: 107, endPoint x: 720, endPoint y: 215, distance: 108.4
click at [720, 232] on div at bounding box center [722, 351] width 984 height 673
click at [699, 164] on area at bounding box center [699, 164] width 0 height 0
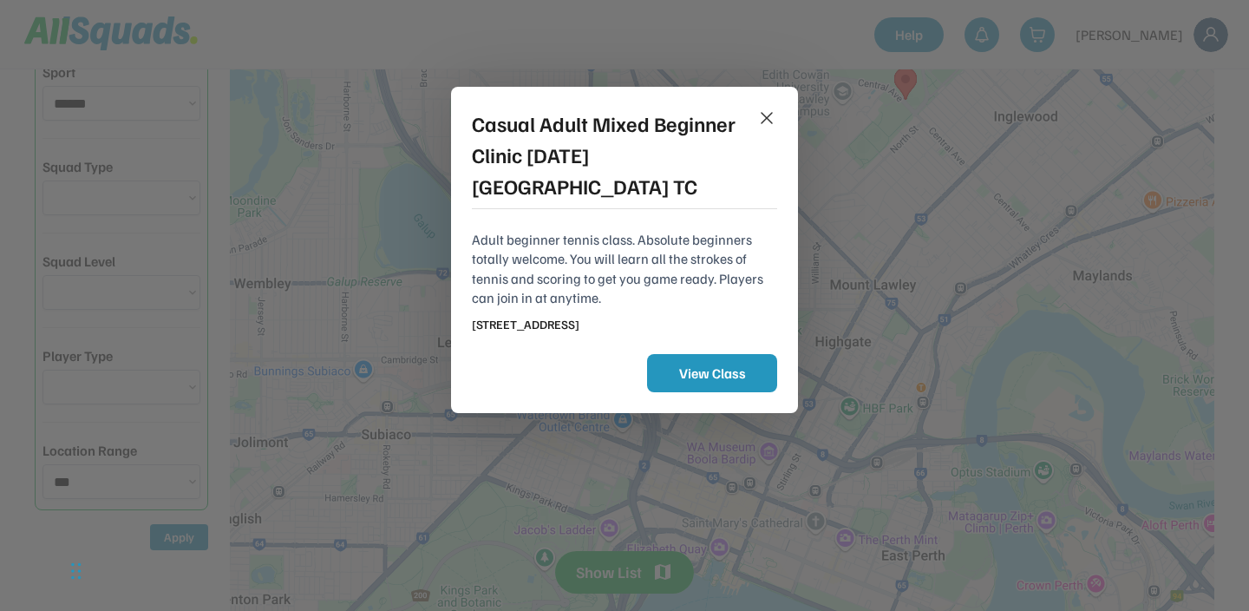
click at [758, 120] on icon at bounding box center [766, 118] width 21 height 21
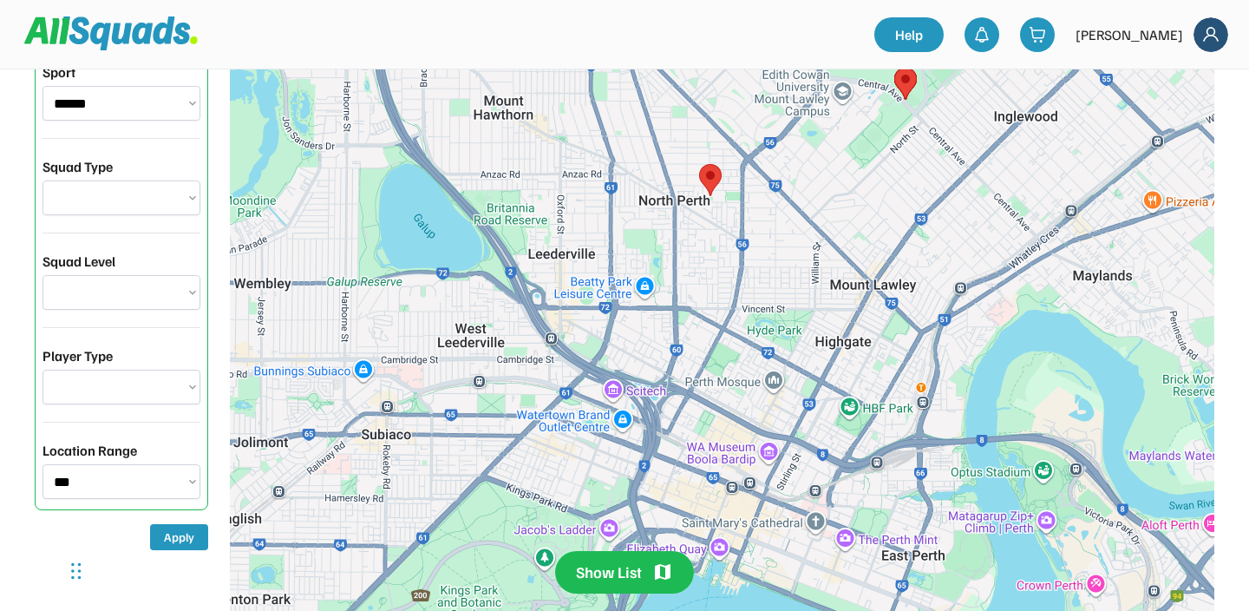
click at [894, 68] on area at bounding box center [894, 68] width 0 height 0
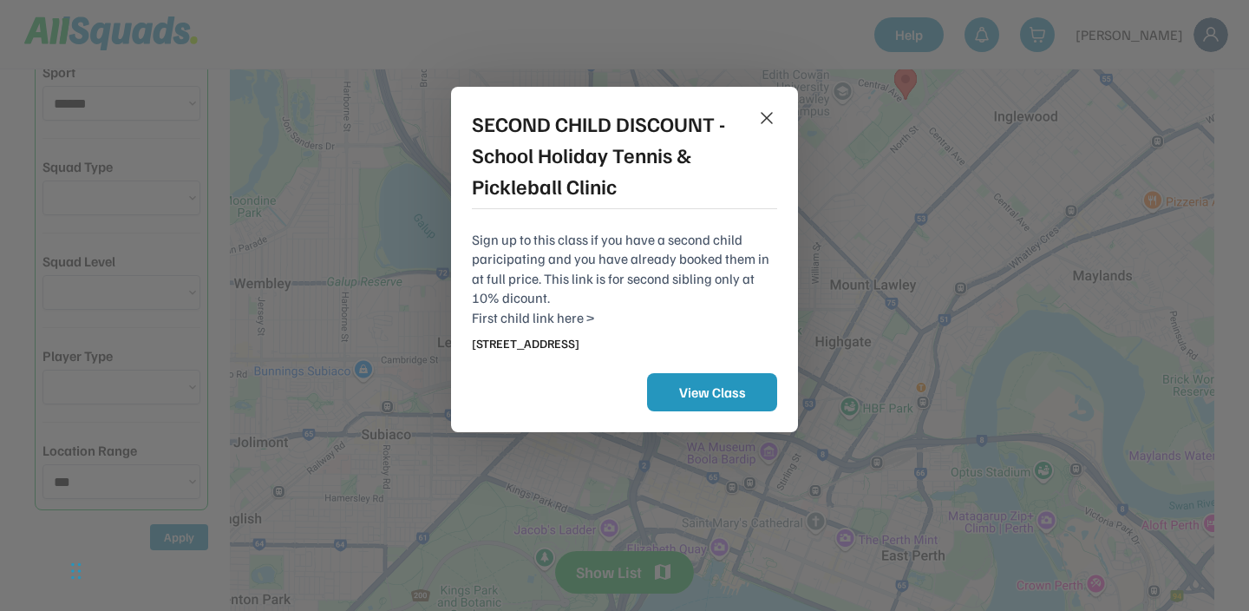
click at [773, 121] on icon at bounding box center [766, 118] width 21 height 21
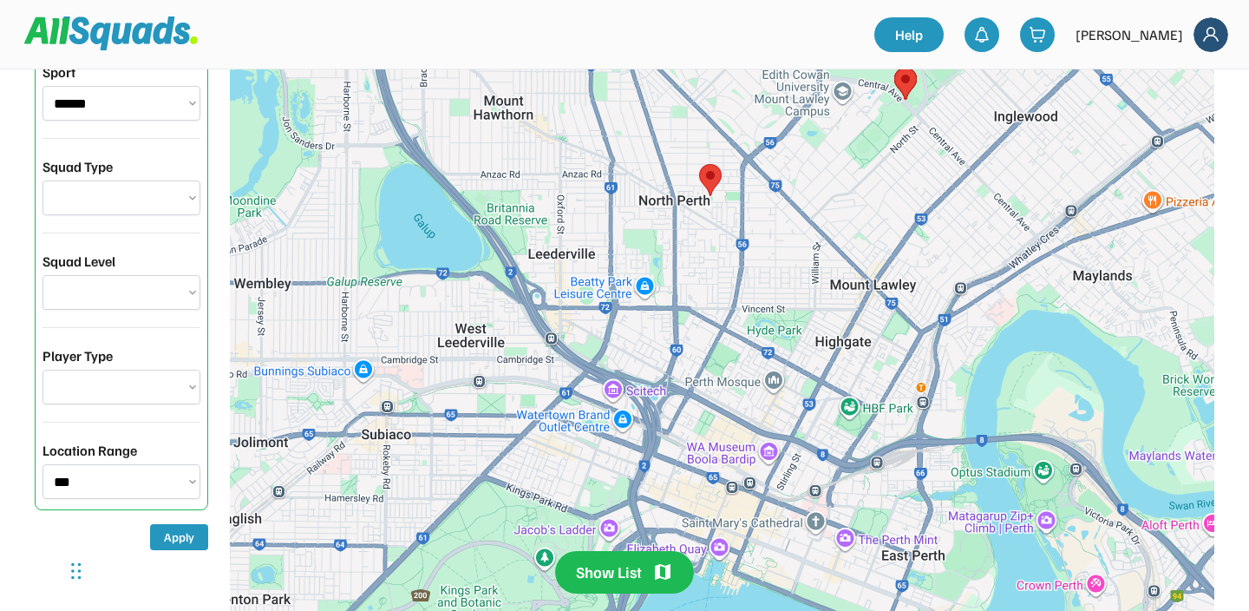
click at [717, 185] on img at bounding box center [710, 180] width 23 height 32
click at [699, 164] on area at bounding box center [699, 164] width 0 height 0
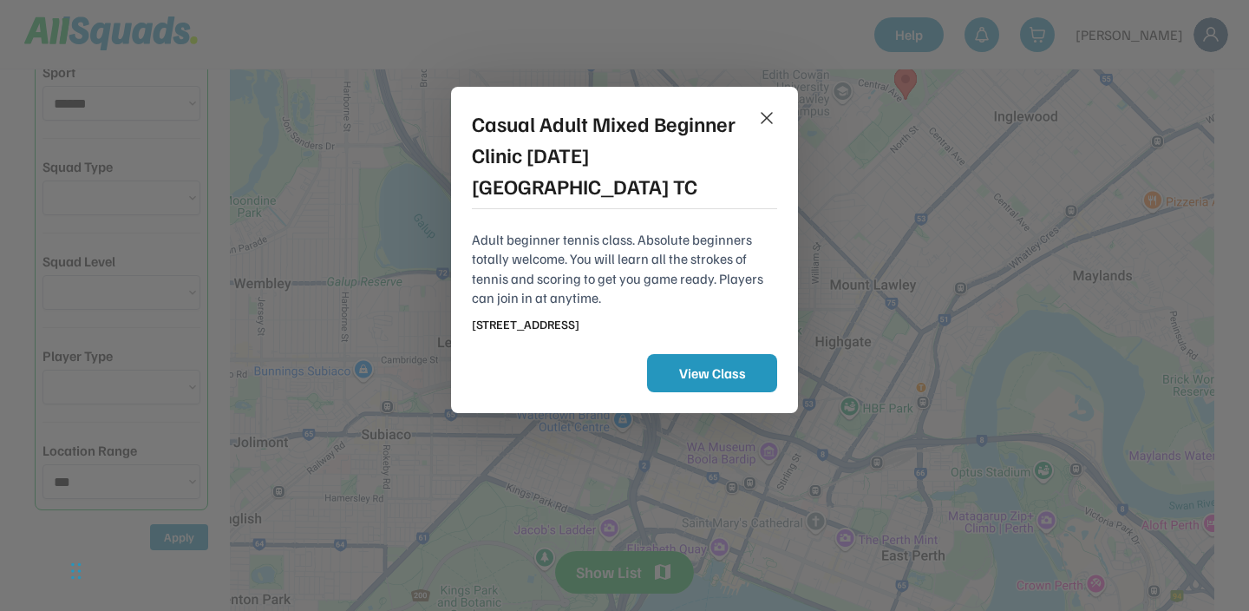
click at [716, 354] on button "View Class" at bounding box center [712, 373] width 130 height 38
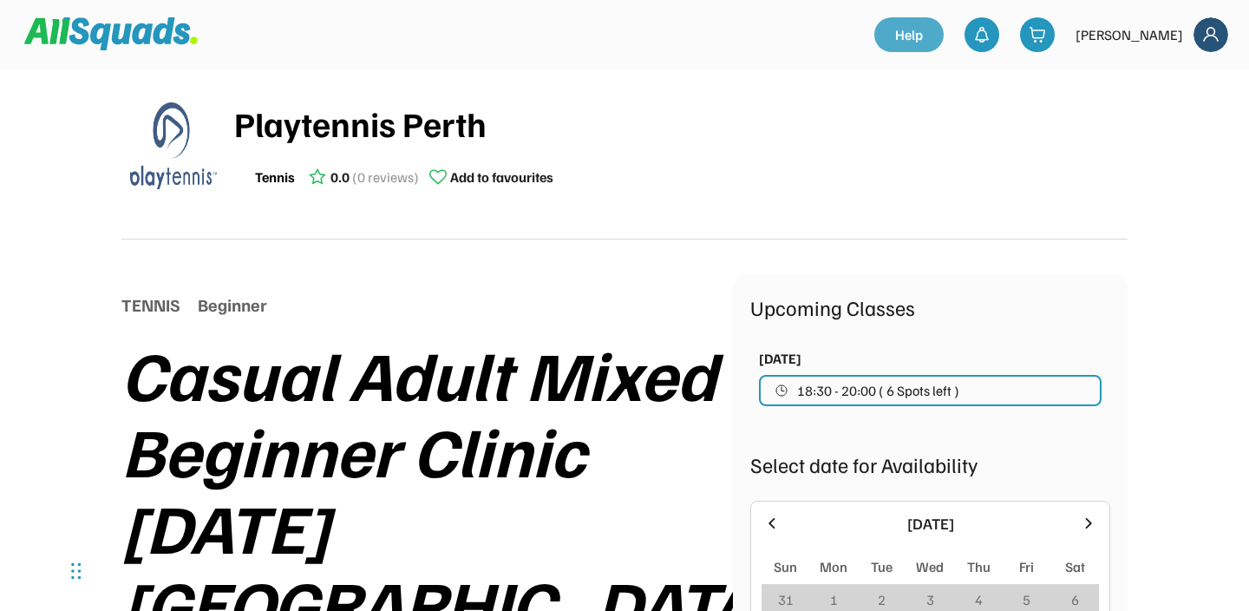
click at [944, 23] on link "Help" at bounding box center [908, 34] width 69 height 35
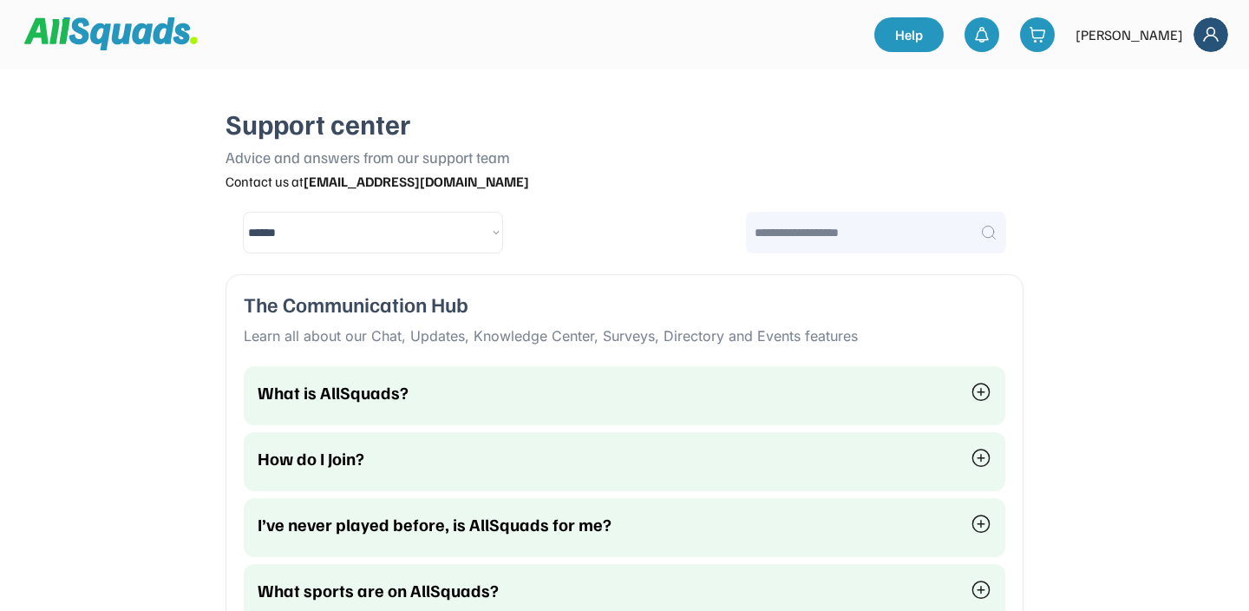
select select "********"
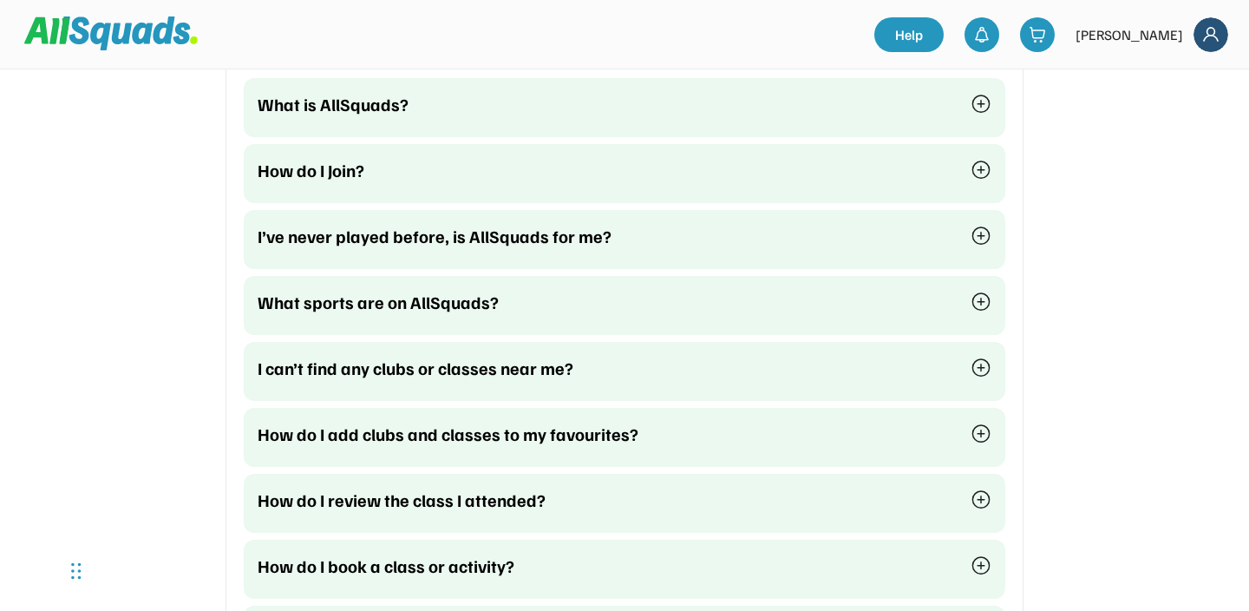
scroll to position [308, 0]
